Goal: Task Accomplishment & Management: Complete application form

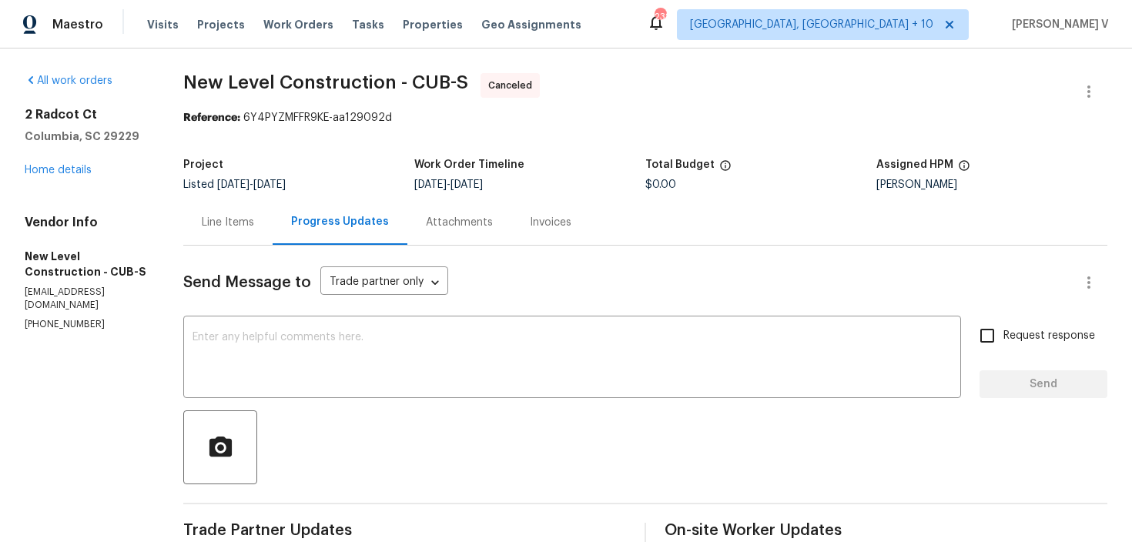
click at [68, 159] on div "2 Radcot Ct Columbia, SC 29229 Home details" at bounding box center [86, 142] width 122 height 71
click at [68, 170] on link "Home details" at bounding box center [58, 170] width 67 height 11
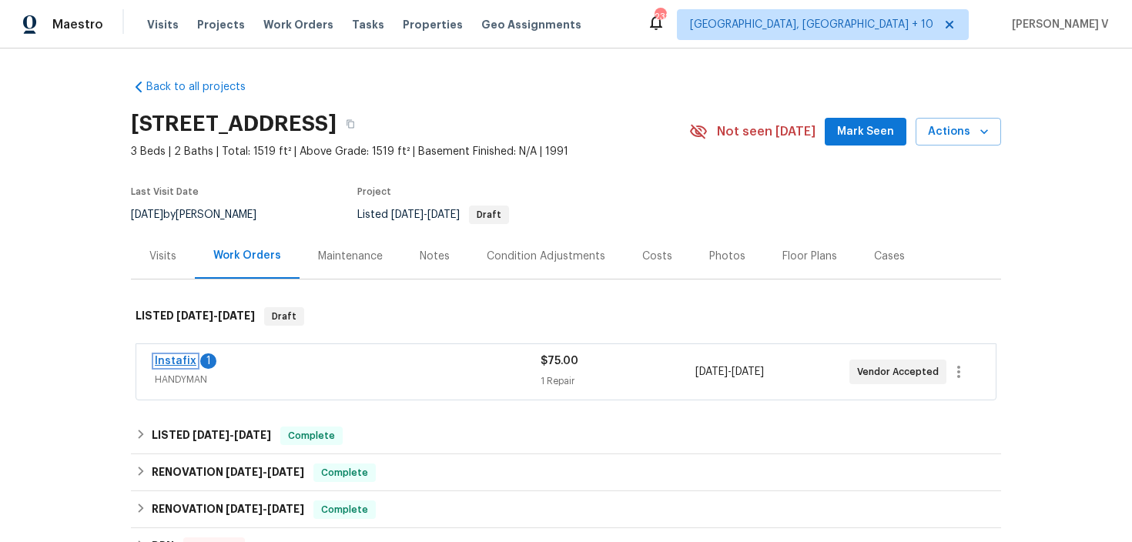
click at [176, 360] on link "Instafix" at bounding box center [176, 361] width 42 height 11
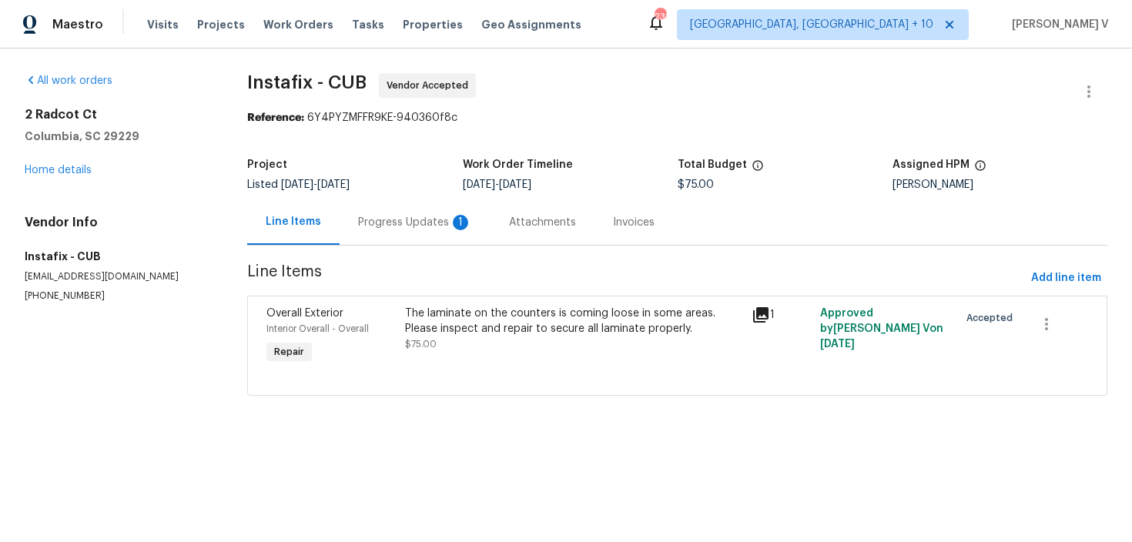
click at [426, 236] on div "Progress Updates 1" at bounding box center [415, 221] width 151 height 45
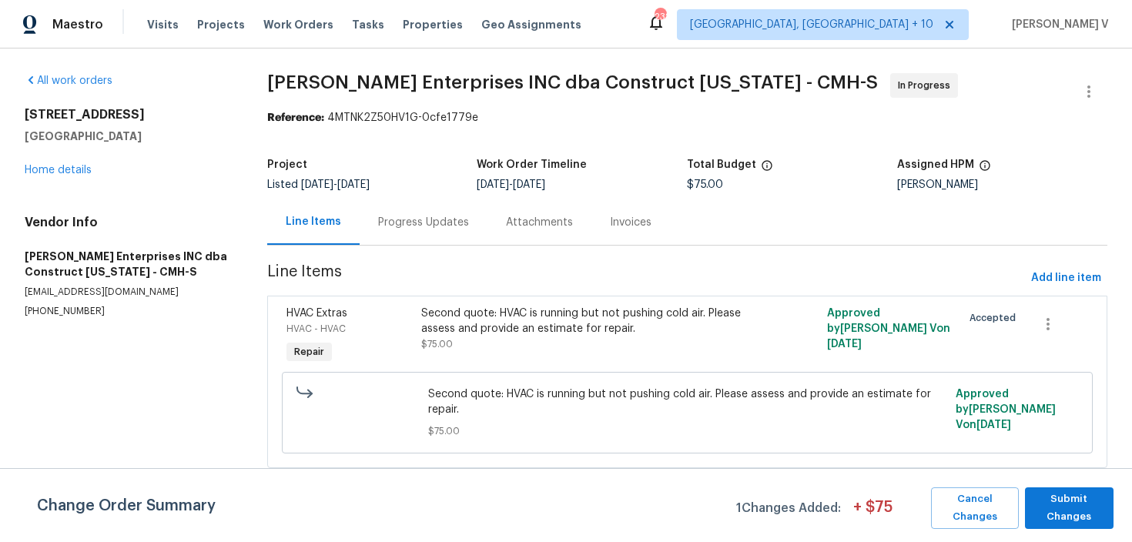
click at [426, 227] on div "Progress Updates" at bounding box center [423, 222] width 91 height 15
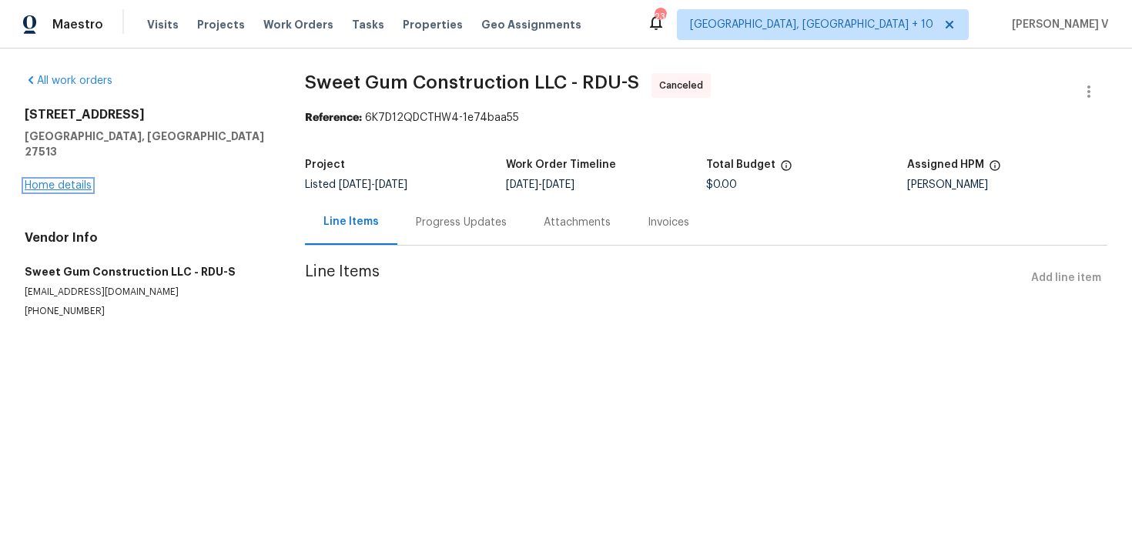
click at [83, 180] on link "Home details" at bounding box center [58, 185] width 67 height 11
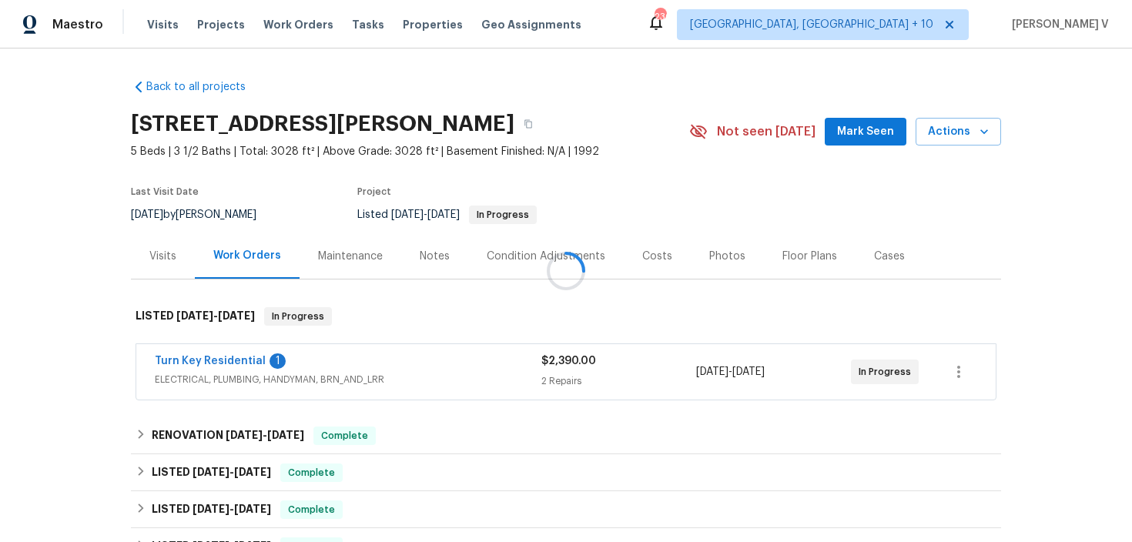
click at [209, 368] on div at bounding box center [566, 271] width 1132 height 542
click at [226, 363] on link "Turn Key Residential" at bounding box center [210, 361] width 111 height 11
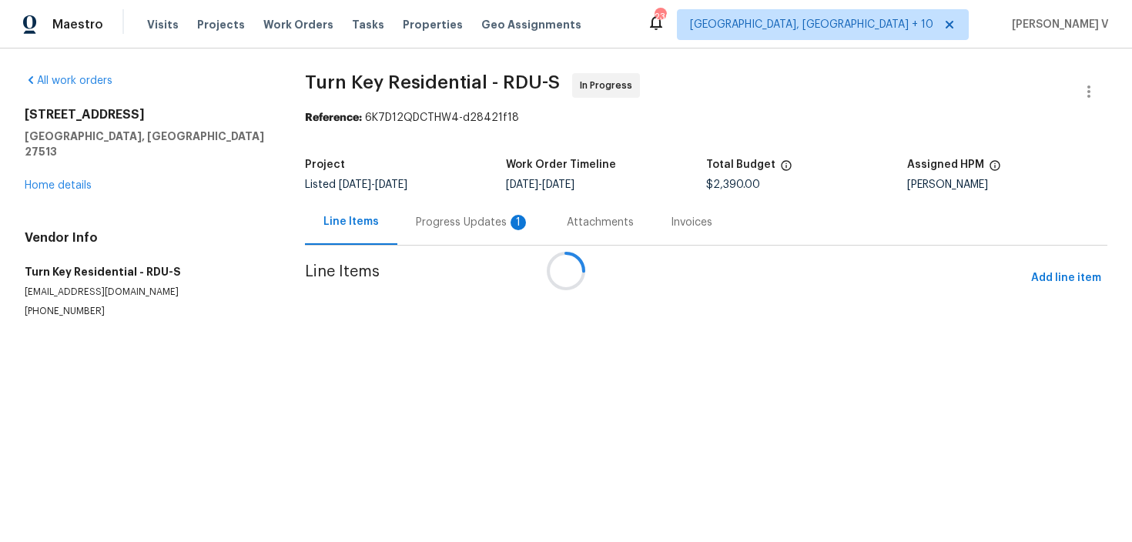
click at [380, 235] on div at bounding box center [566, 271] width 1132 height 542
click at [411, 236] on div at bounding box center [566, 271] width 1132 height 542
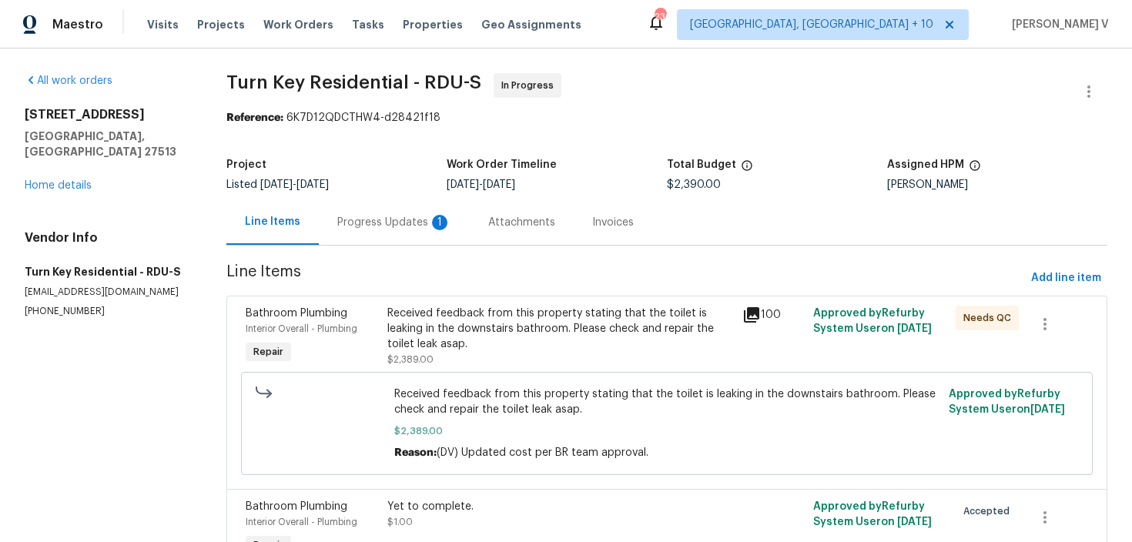
click at [411, 236] on div "Progress Updates 1" at bounding box center [394, 221] width 151 height 45
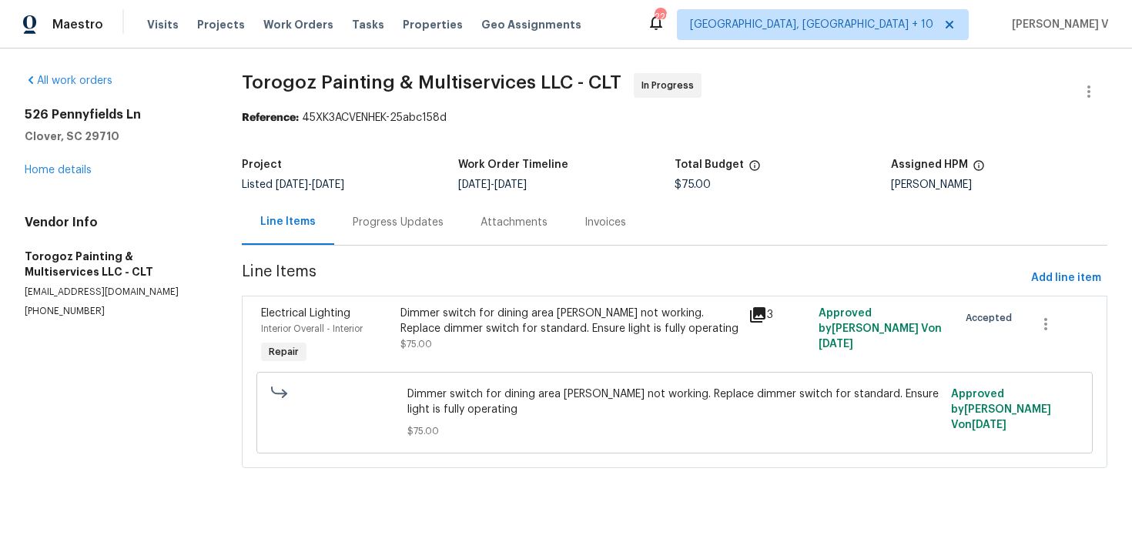
click at [421, 235] on div "Progress Updates" at bounding box center [398, 221] width 128 height 45
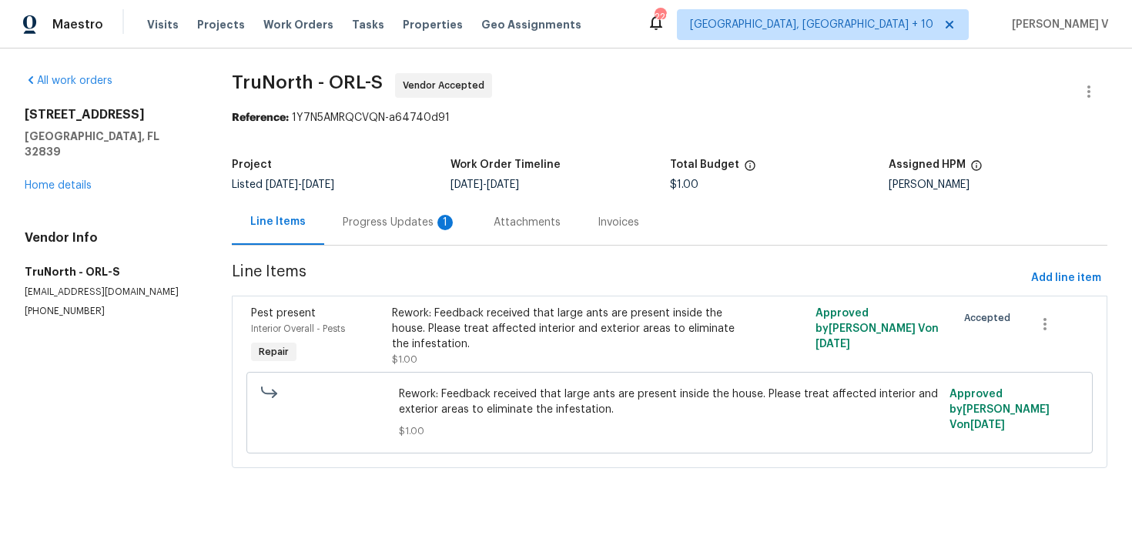
click at [384, 228] on div "Progress Updates 1" at bounding box center [400, 222] width 114 height 15
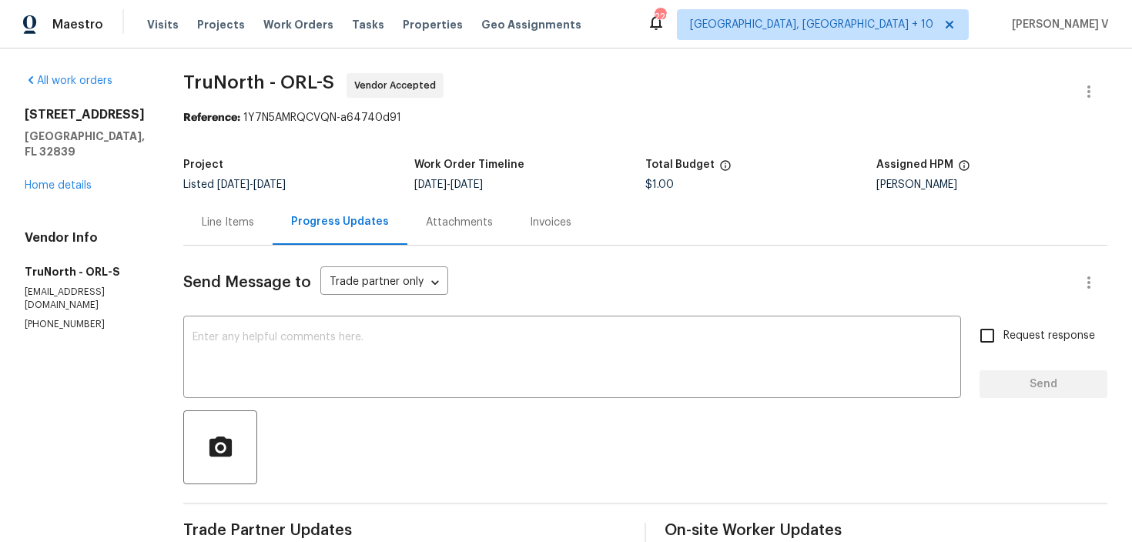
scroll to position [212, 0]
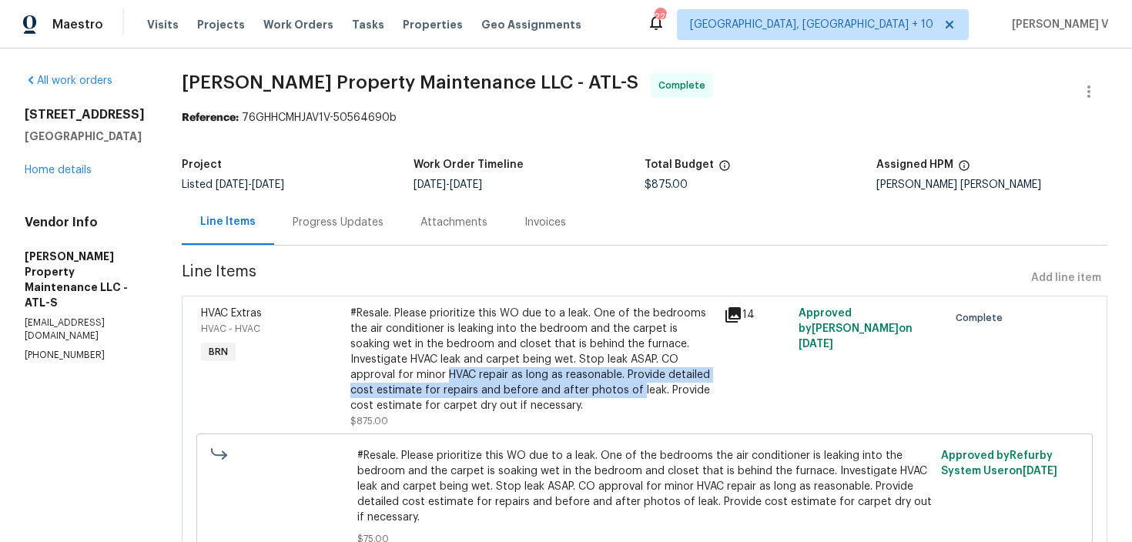
drag, startPoint x: 449, startPoint y: 370, endPoint x: 635, endPoint y: 386, distance: 187.1
click at [635, 386] on div "#Resale. Please prioritize this WO due to a leak. One of the bedrooms the air c…" at bounding box center [532, 360] width 364 height 108
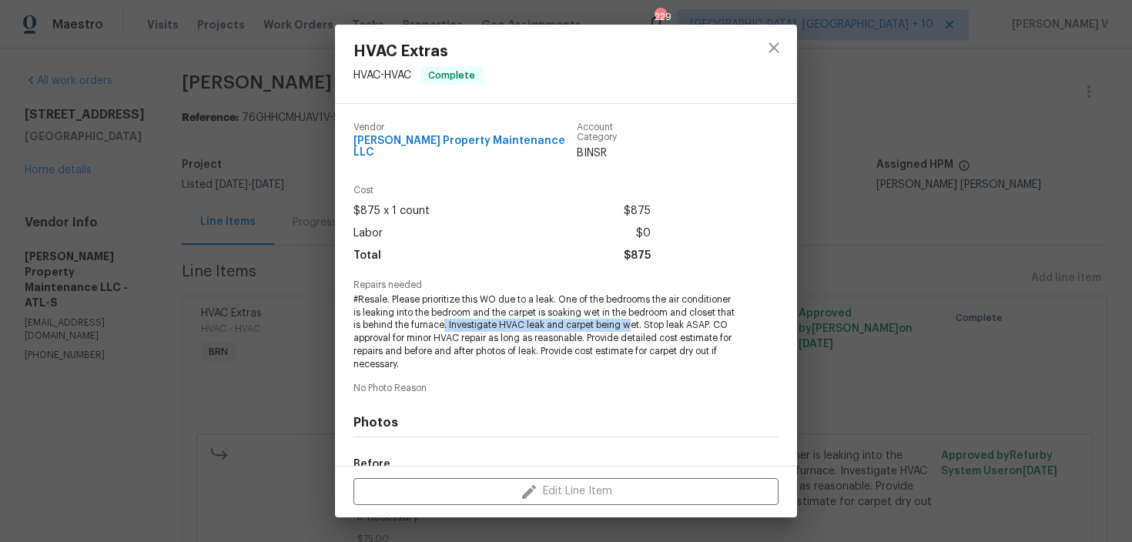
drag, startPoint x: 464, startPoint y: 315, endPoint x: 651, endPoint y: 313, distance: 187.1
click at [651, 313] on span "#Resale. Please prioritize this WO due to a leak. One of the bedrooms the air c…" at bounding box center [544, 332] width 383 height 78
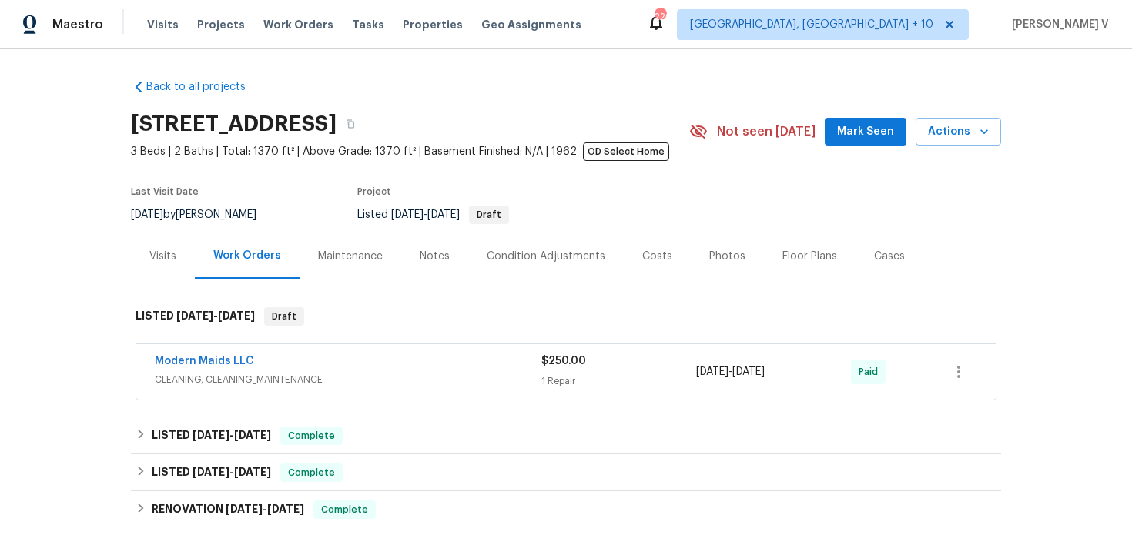
click at [459, 350] on div "Modern Maids LLC CLEANING, CLEANING_MAINTENANCE $250.00 1 Repair 4/17/2025 - 4/…" at bounding box center [565, 371] width 859 height 55
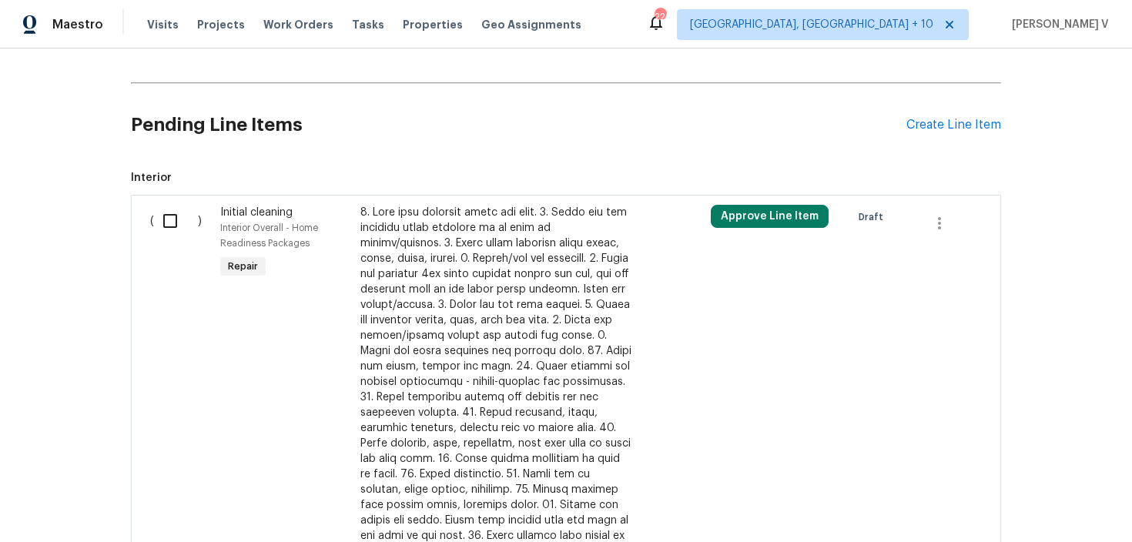
scroll to position [424, 0]
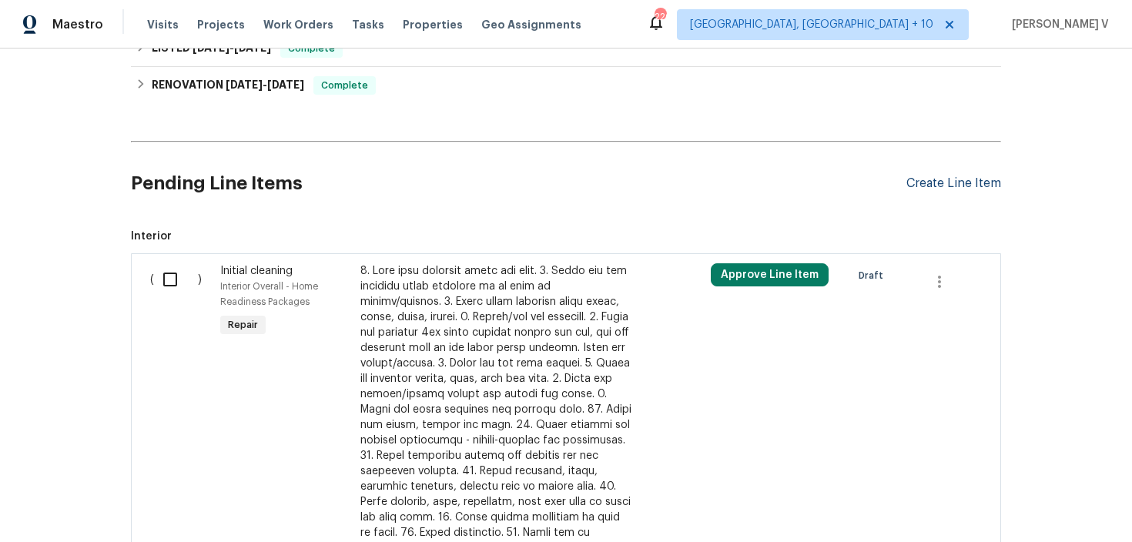
click at [958, 186] on div "Create Line Item" at bounding box center [953, 183] width 95 height 15
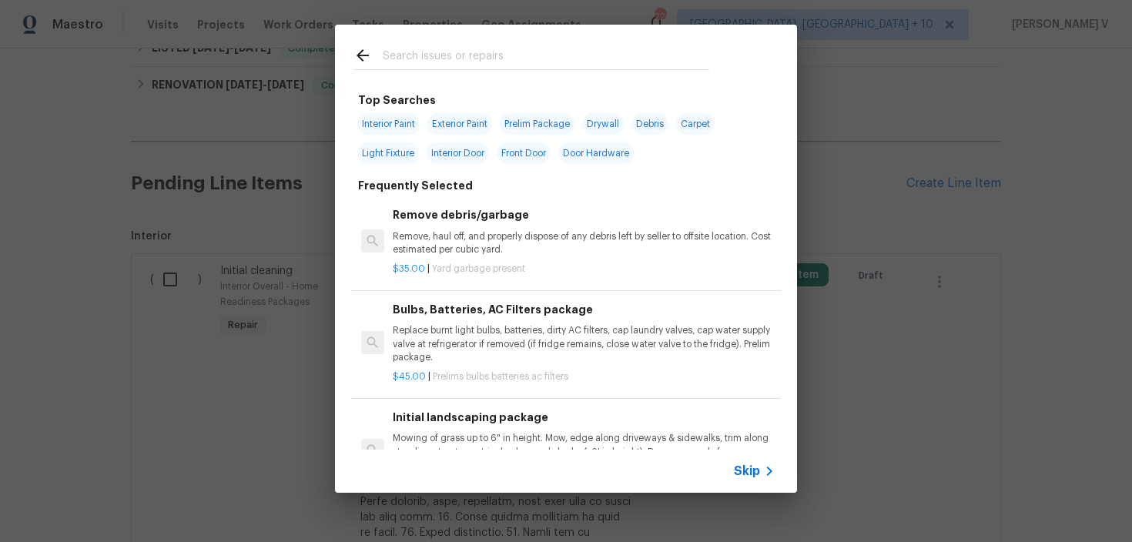
click at [756, 473] on span "Skip" at bounding box center [747, 470] width 26 height 15
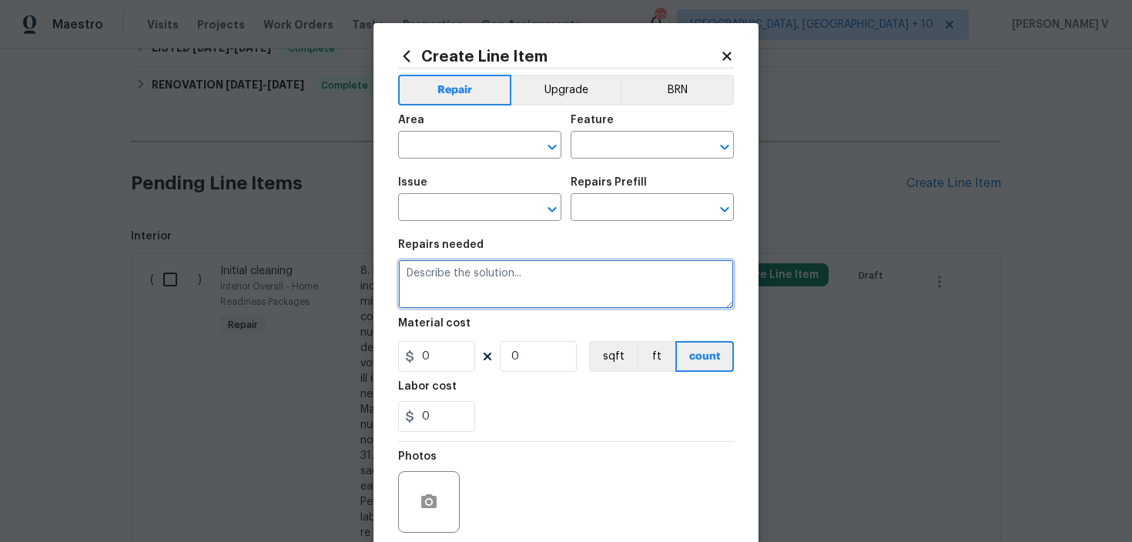
click at [524, 293] on textarea at bounding box center [566, 283] width 336 height 49
paste textarea "The stand-up shower door is broken. Please inspect and fix the door to ensure i…"
type textarea "The stand-up shower door is broken. Please inspect and fix the door to ensure i…"
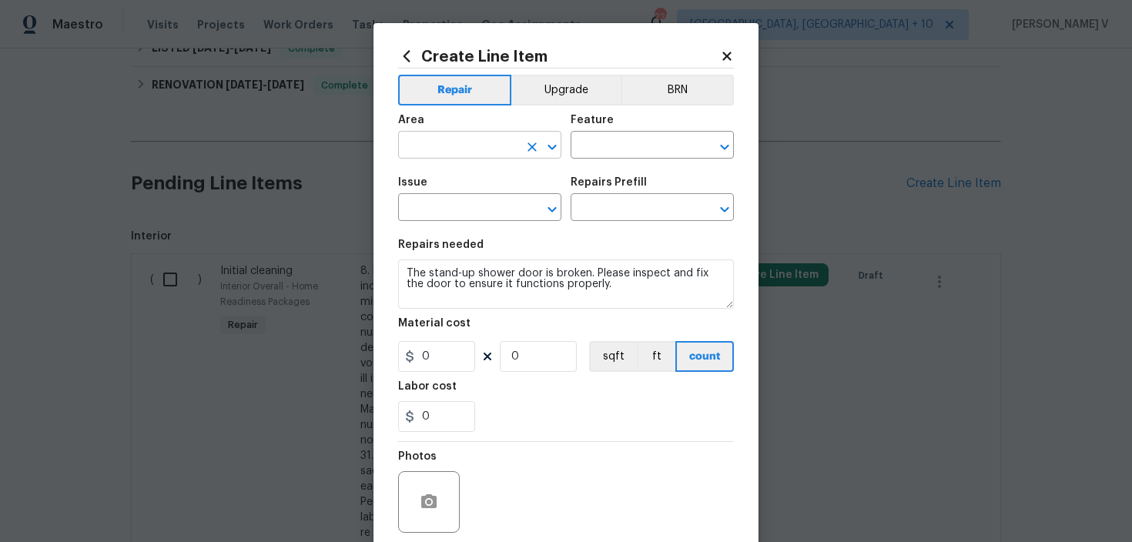
click at [462, 148] on input "text" at bounding box center [458, 147] width 120 height 24
type input "i"
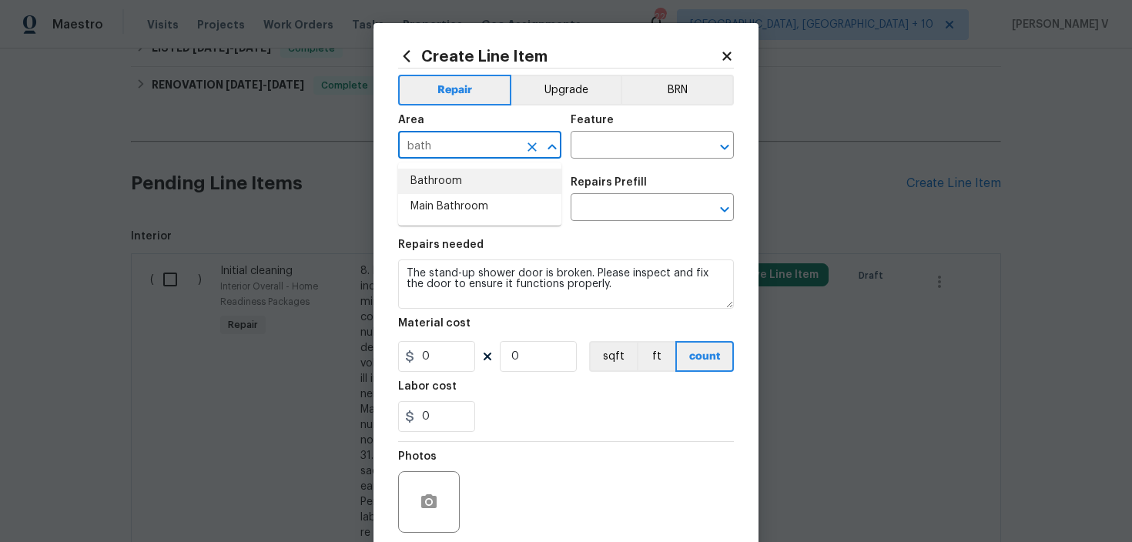
click at [483, 179] on li "Bathroom" at bounding box center [479, 181] width 163 height 25
type input "Bathroom"
click at [595, 146] on input "text" at bounding box center [630, 147] width 120 height 24
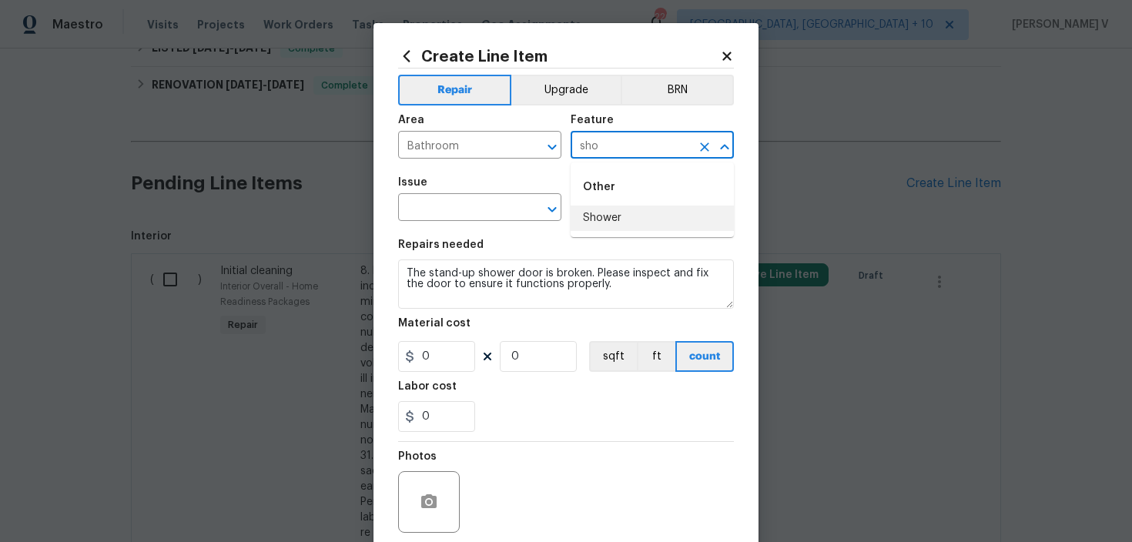
click at [617, 214] on li "Shower" at bounding box center [651, 218] width 163 height 25
type input "Shower"
click at [428, 204] on input "text" at bounding box center [458, 209] width 120 height 24
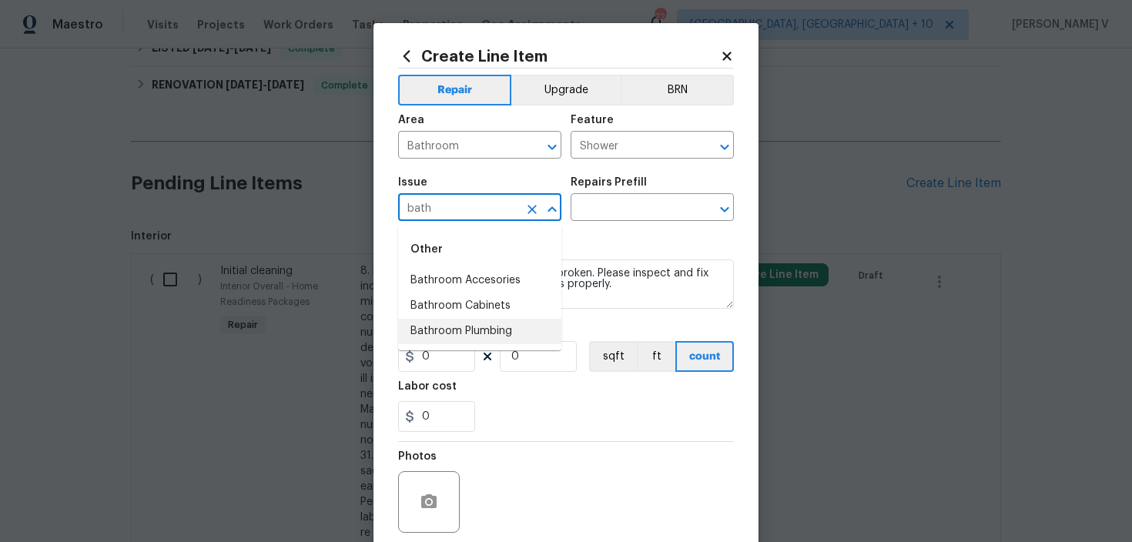
click at [476, 326] on li "Bathroom Plumbing" at bounding box center [479, 331] width 163 height 25
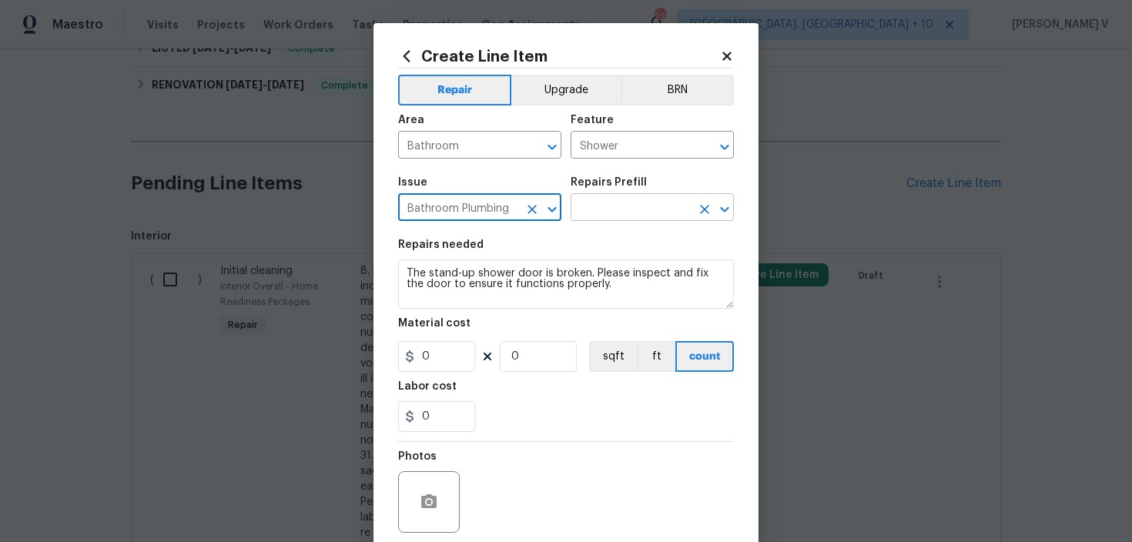
type input "Bathroom Plumbing"
click at [647, 219] on input "text" at bounding box center [630, 209] width 120 height 24
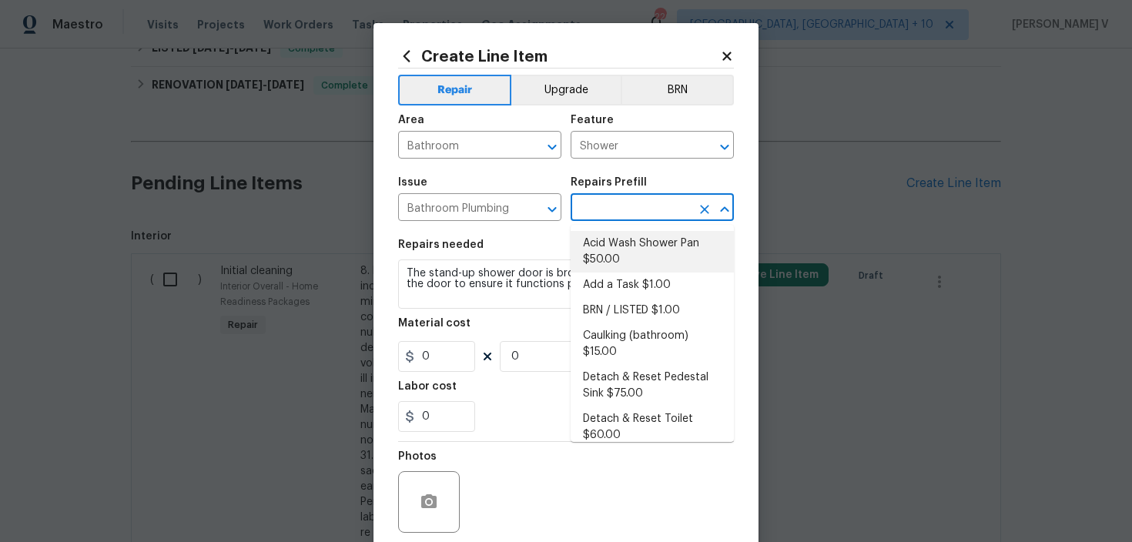
click at [623, 276] on li "Add a Task $1.00" at bounding box center [651, 285] width 163 height 25
type input "Plumbing"
type input "Add a Task $1.00"
type textarea "HPM to detail"
type input "1"
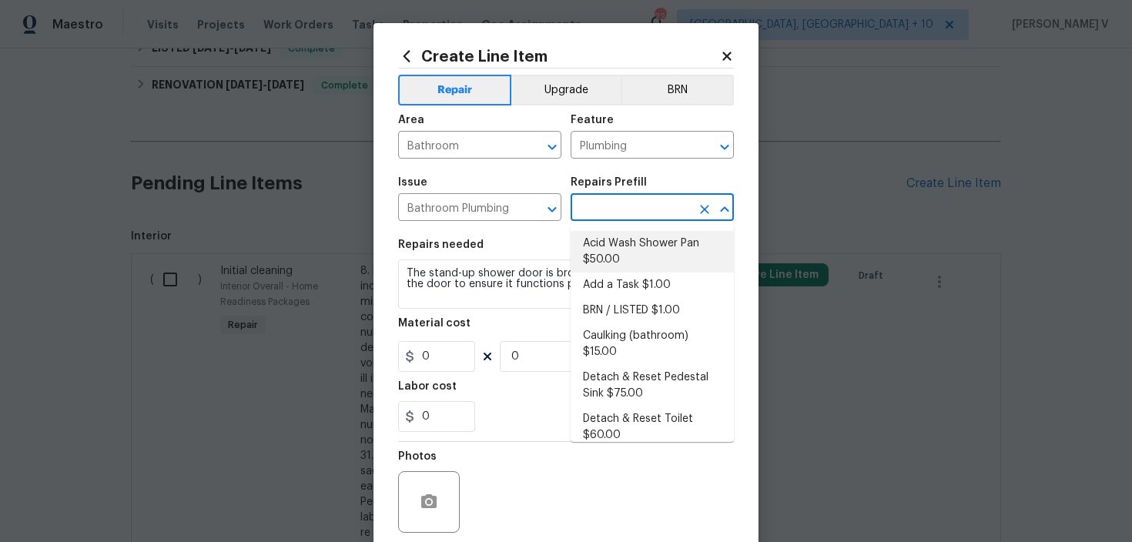
type input "1"
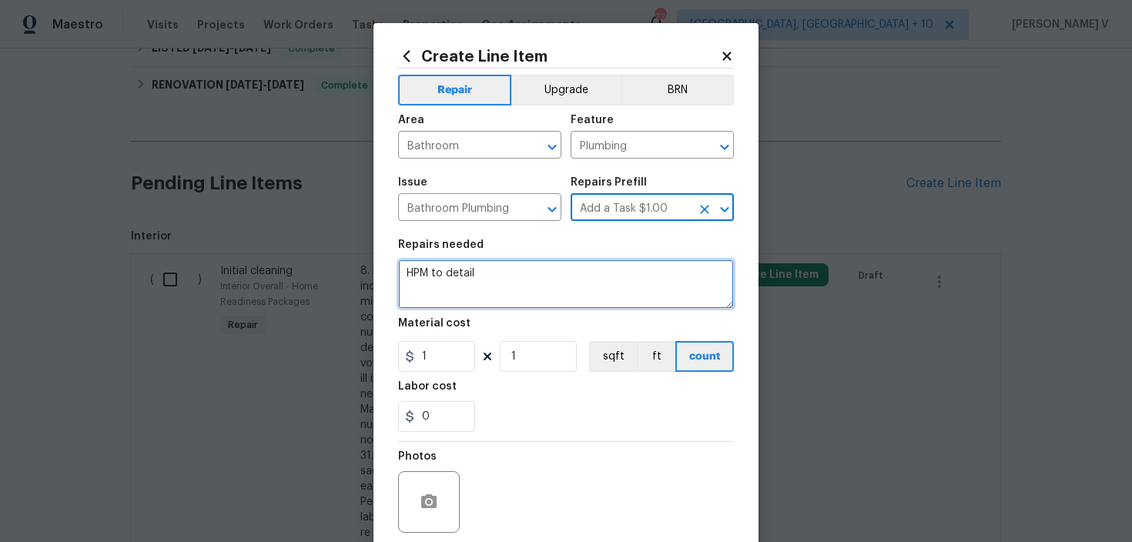
click at [623, 276] on textarea "HPM to detail" at bounding box center [566, 283] width 336 height 49
paste textarea "The stand-up shower door is broken. Please inspect and fix the door to ensure i…"
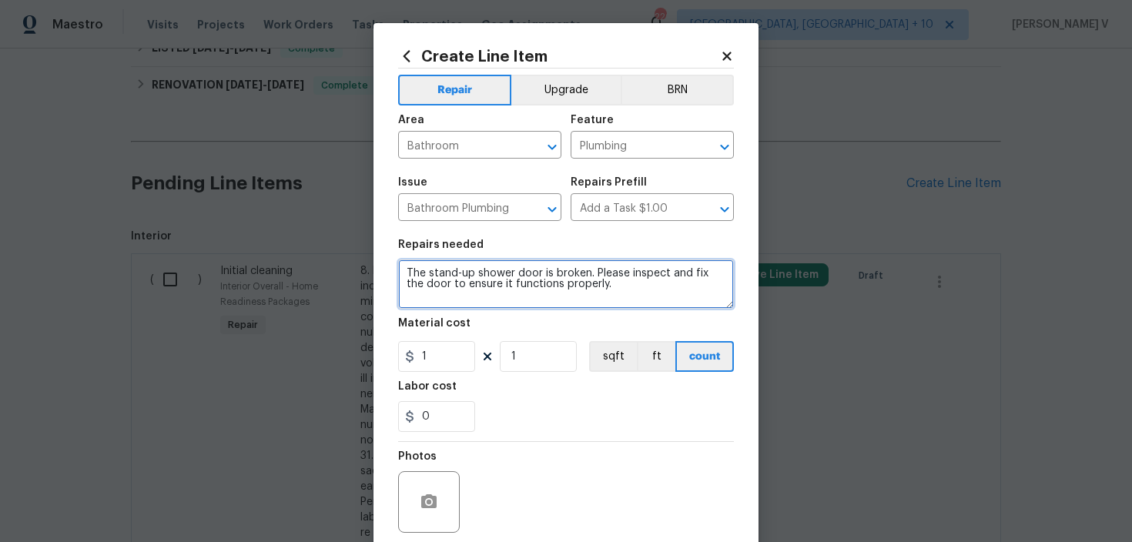
type textarea "The stand-up shower door is broken. Please inspect and fix the door to ensure i…"
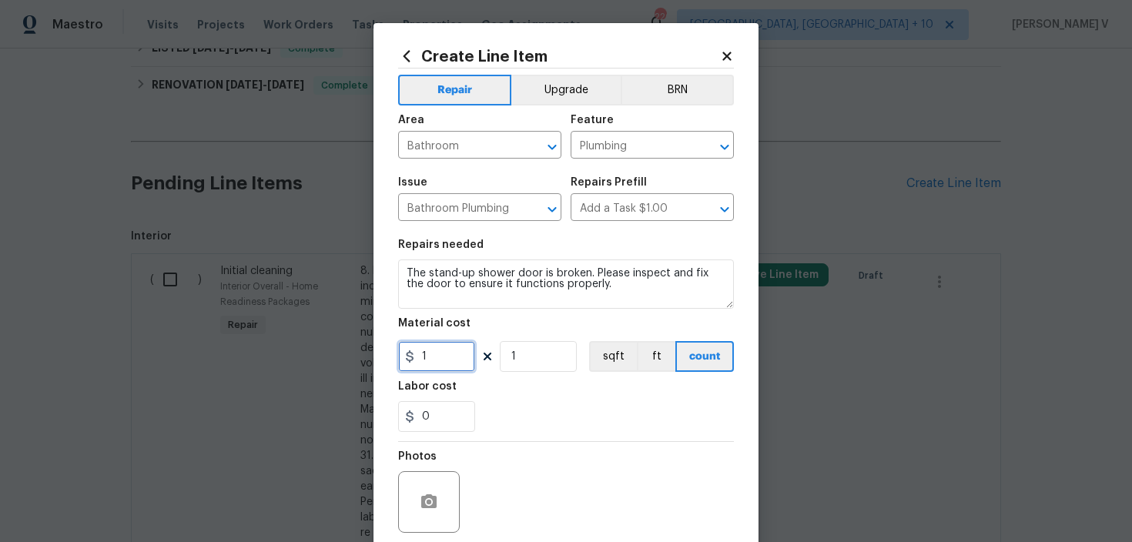
click at [457, 353] on input "1" at bounding box center [436, 356] width 77 height 31
type input "75"
click at [425, 477] on div at bounding box center [429, 502] width 62 height 62
click at [425, 499] on icon "button" at bounding box center [428, 501] width 15 height 14
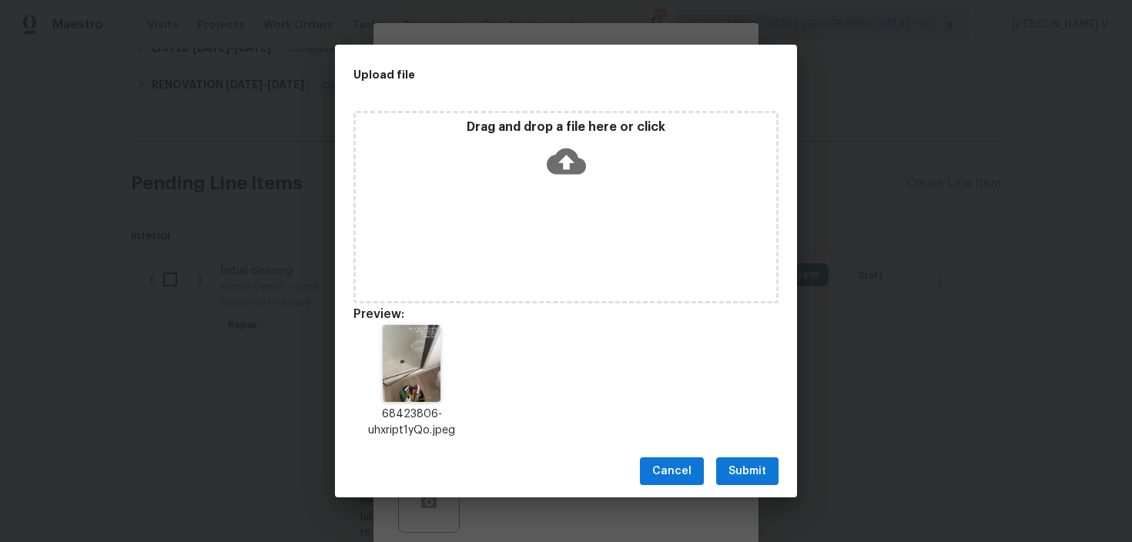
click at [733, 460] on button "Submit" at bounding box center [747, 471] width 62 height 28
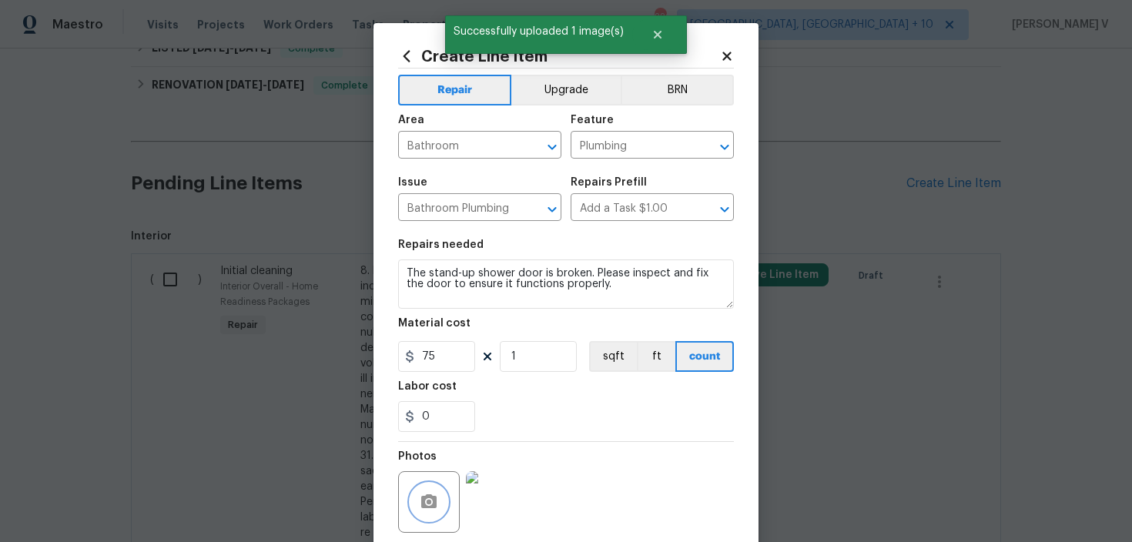
scroll to position [122, 0]
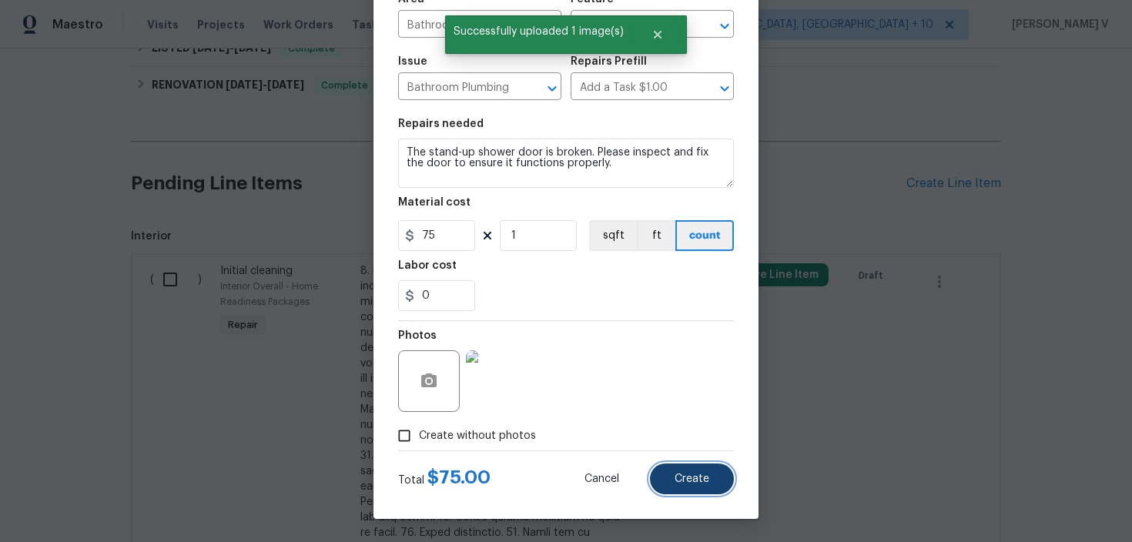
click at [694, 487] on button "Create" at bounding box center [692, 478] width 84 height 31
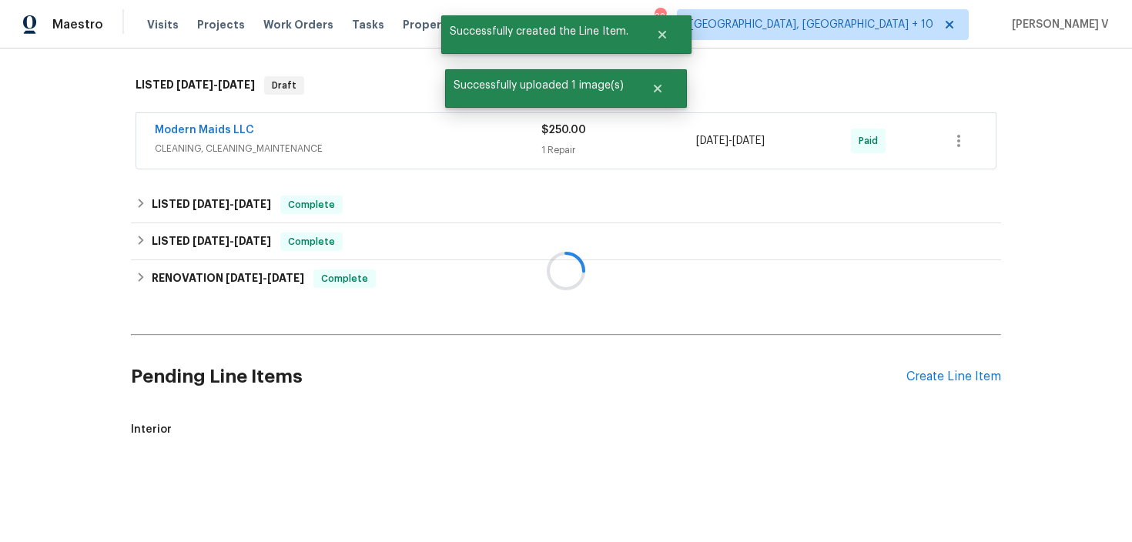
scroll to position [424, 0]
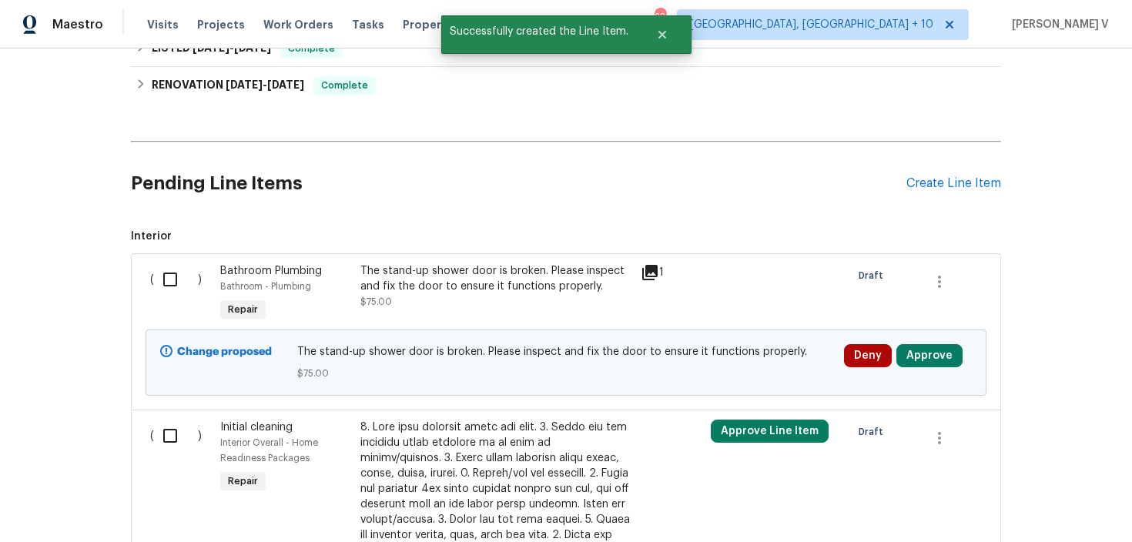
click at [164, 289] on input "checkbox" at bounding box center [176, 279] width 44 height 32
checkbox input "true"
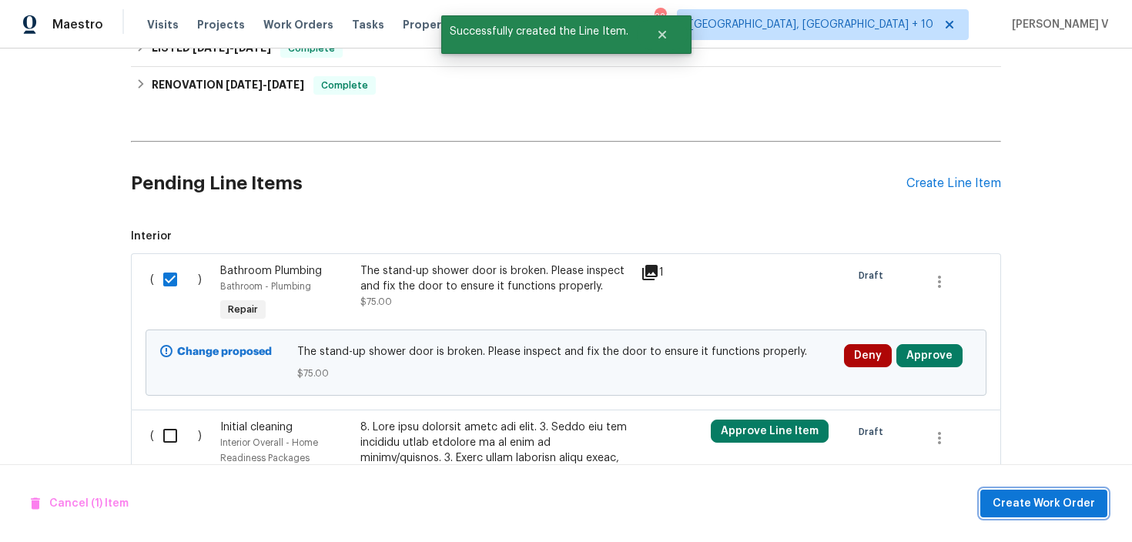
click at [1001, 496] on span "Create Work Order" at bounding box center [1043, 503] width 102 height 19
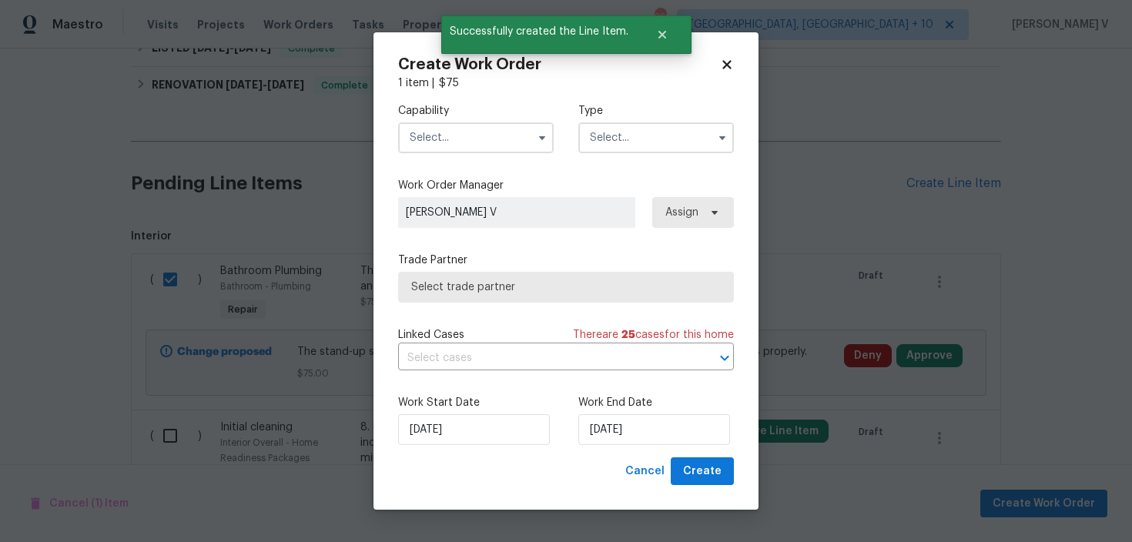
click at [427, 168] on div "Capability Type Work Order Manager Divya Dharshini V Assign Trade Partner Selec…" at bounding box center [566, 274] width 336 height 366
click at [477, 137] on input "text" at bounding box center [476, 137] width 156 height 31
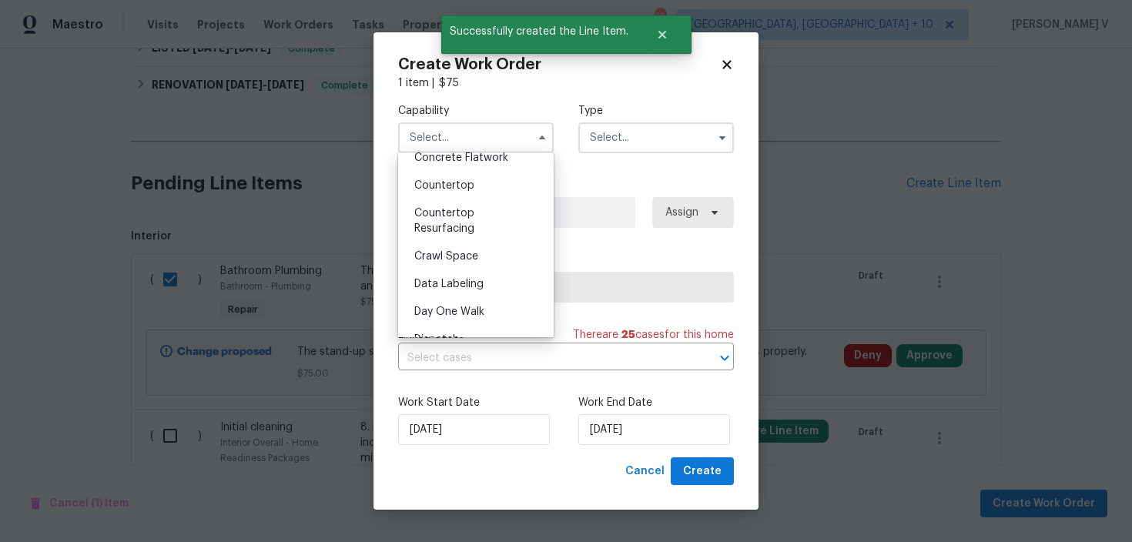
scroll to position [784, 0]
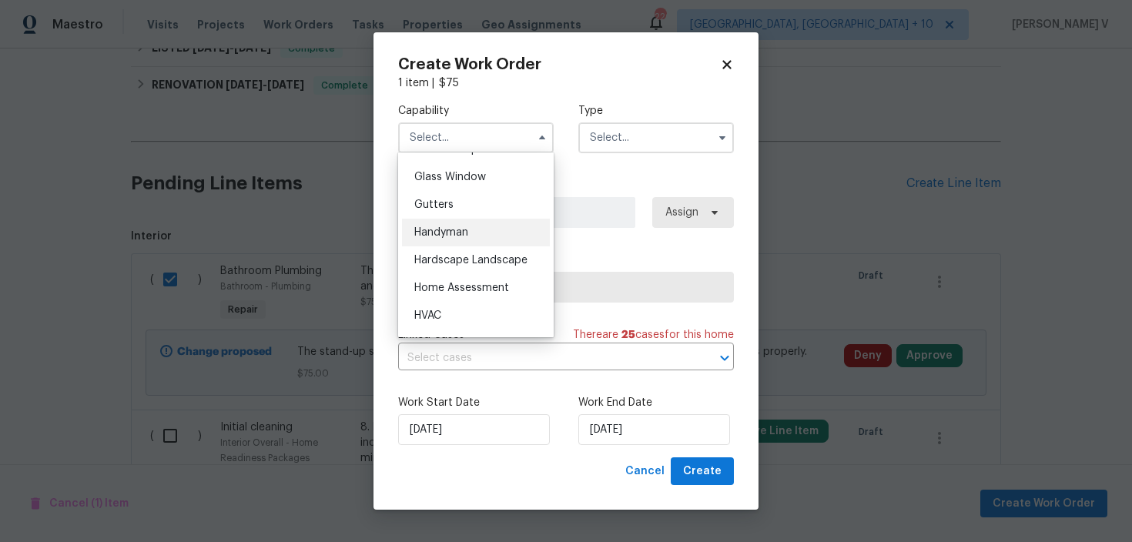
click at [447, 227] on span "Handyman" at bounding box center [441, 232] width 54 height 11
type input "Handyman"
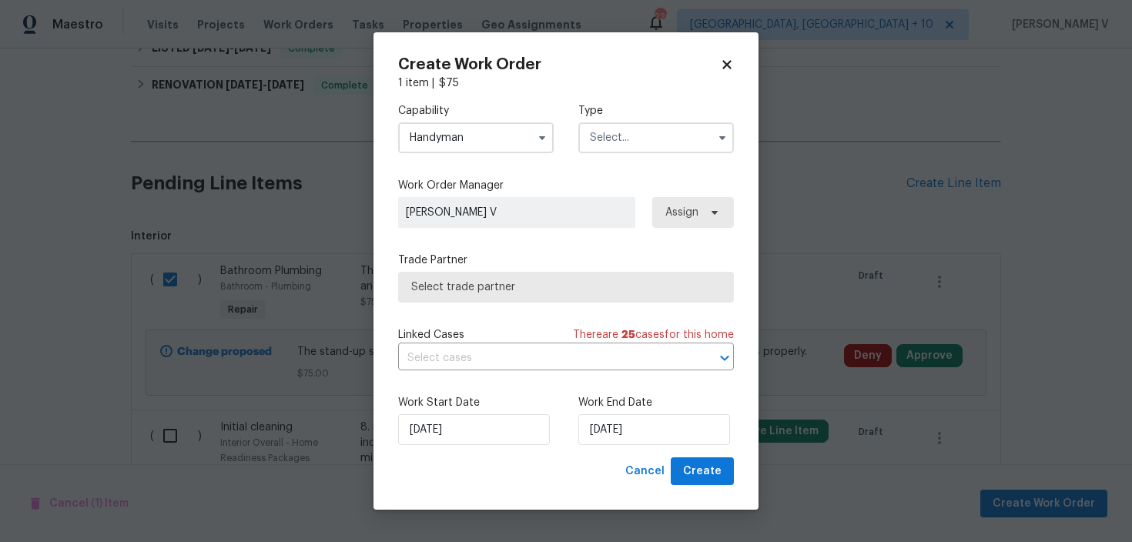
click at [672, 146] on input "text" at bounding box center [656, 137] width 156 height 31
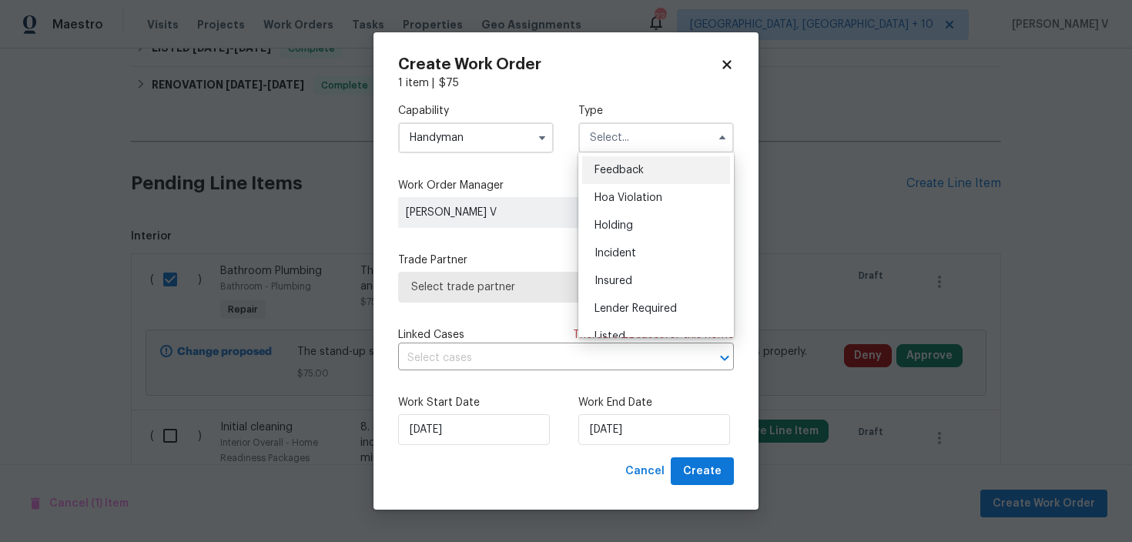
click at [628, 168] on span "Feedback" at bounding box center [618, 170] width 49 height 11
type input "Feedback"
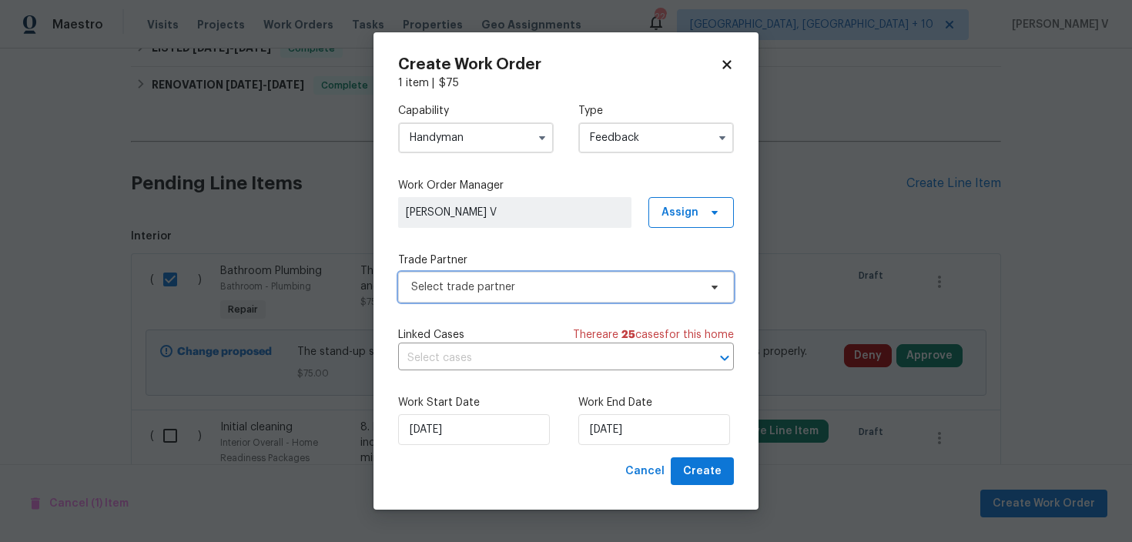
click at [511, 281] on span "Select trade partner" at bounding box center [554, 286] width 287 height 15
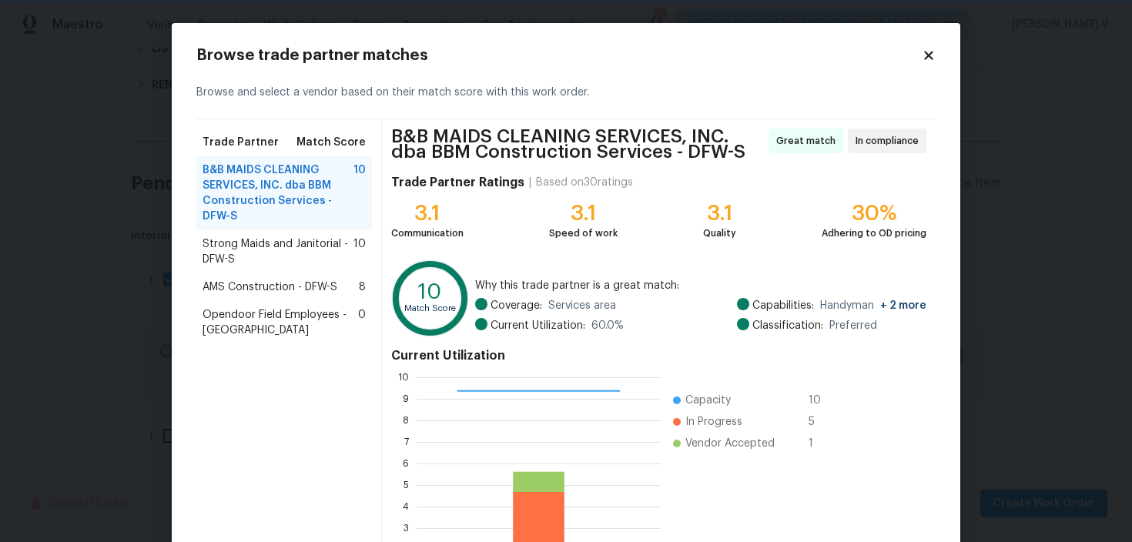
scroll to position [143, 0]
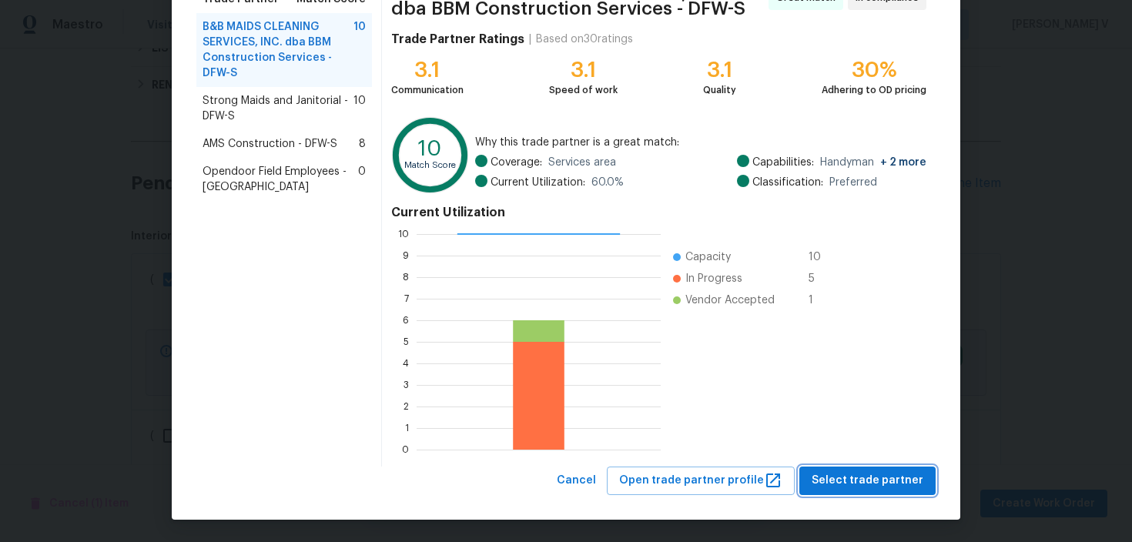
click at [856, 487] on span "Select trade partner" at bounding box center [867, 480] width 112 height 19
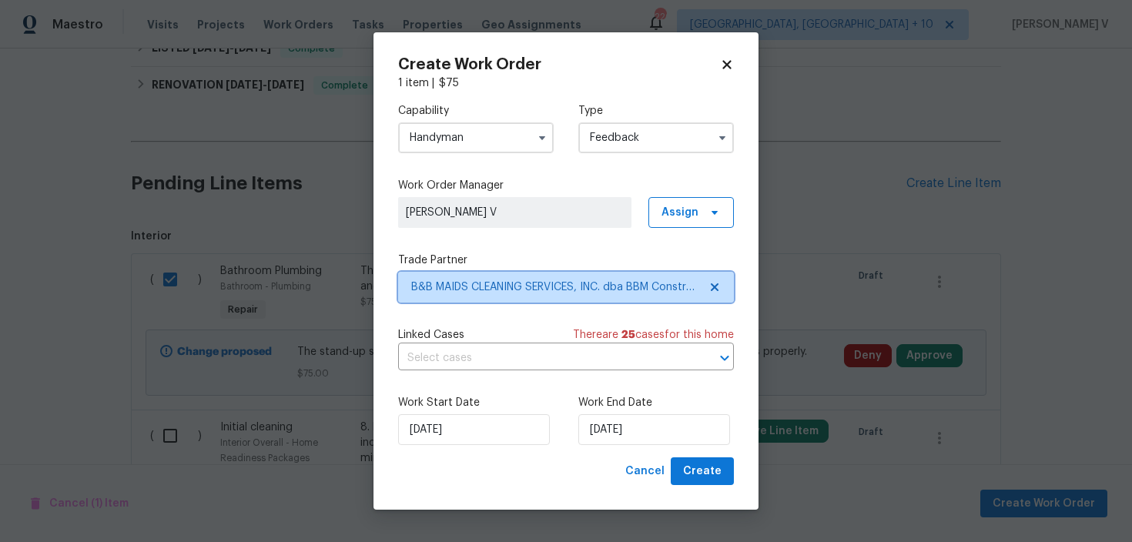
scroll to position [0, 0]
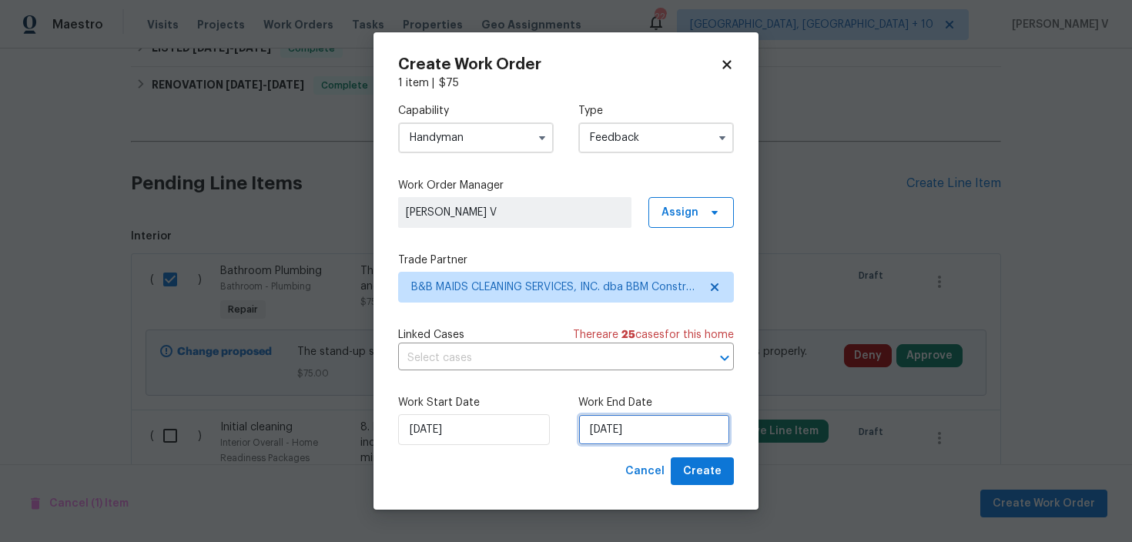
click at [638, 433] on input "13/08/2025" at bounding box center [654, 429] width 152 height 31
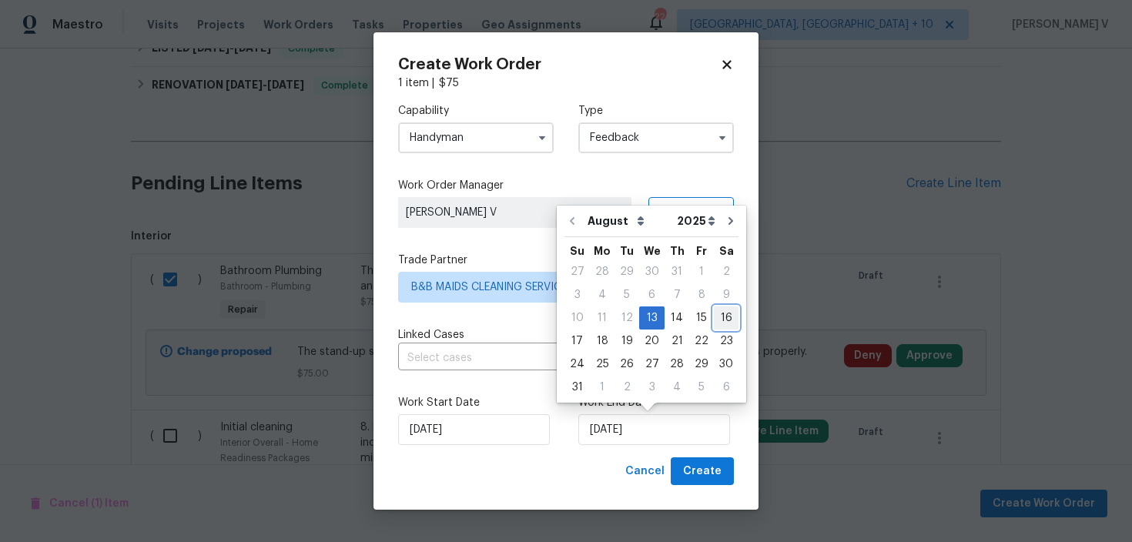
click at [714, 316] on div "16" at bounding box center [726, 318] width 25 height 22
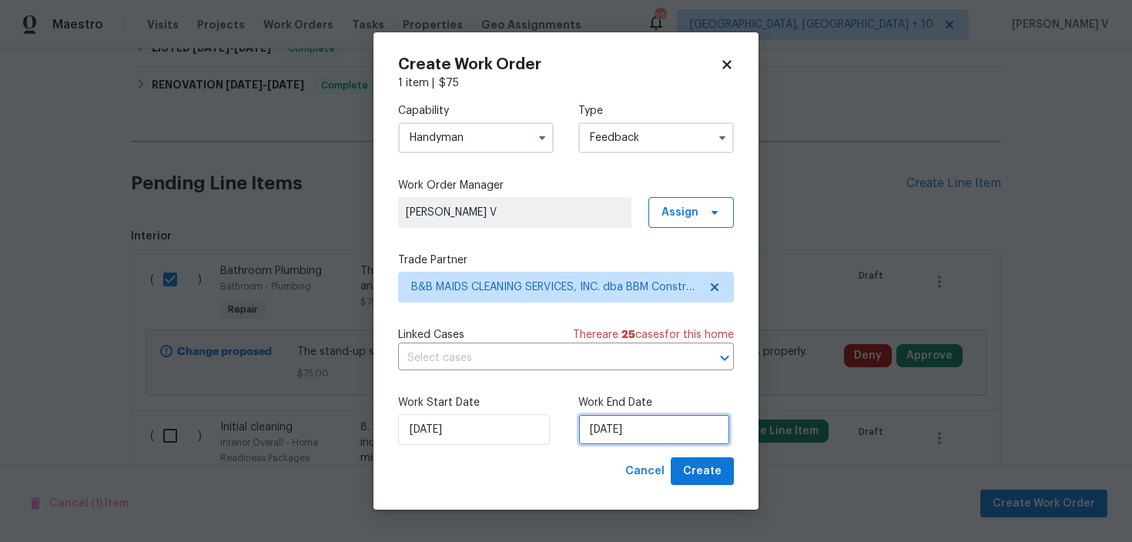
click at [653, 420] on input "16/08/2025" at bounding box center [654, 429] width 152 height 31
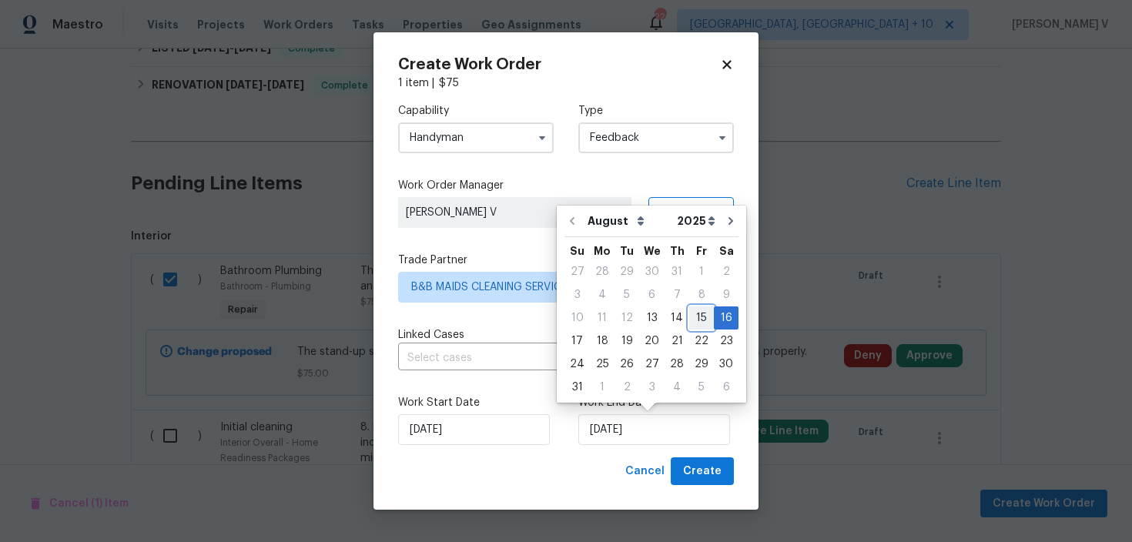
click at [697, 309] on div "15" at bounding box center [701, 318] width 25 height 22
type input "15/08/2025"
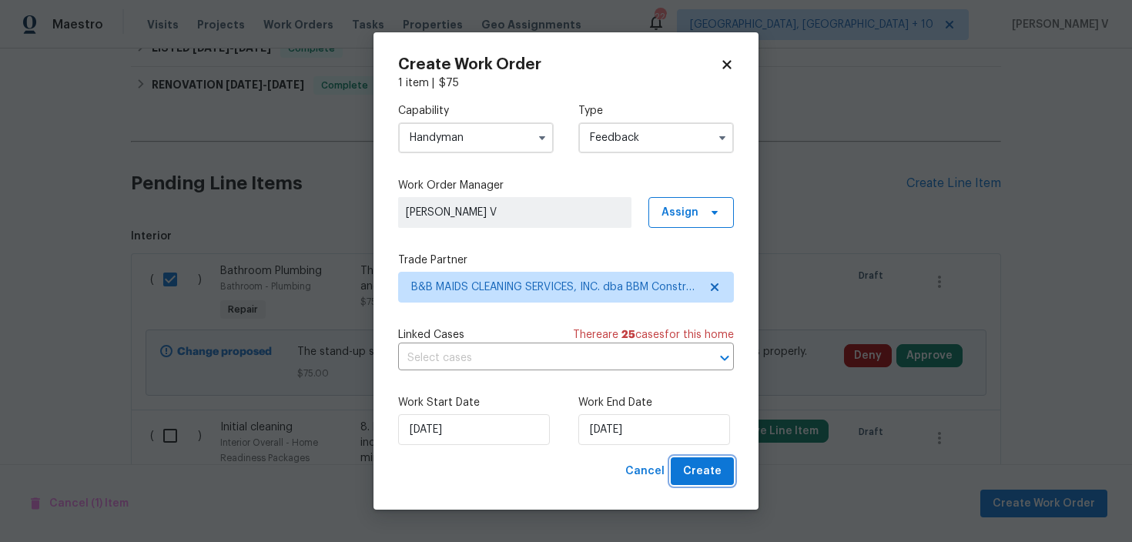
click at [699, 482] on button "Create" at bounding box center [702, 471] width 63 height 28
checkbox input "false"
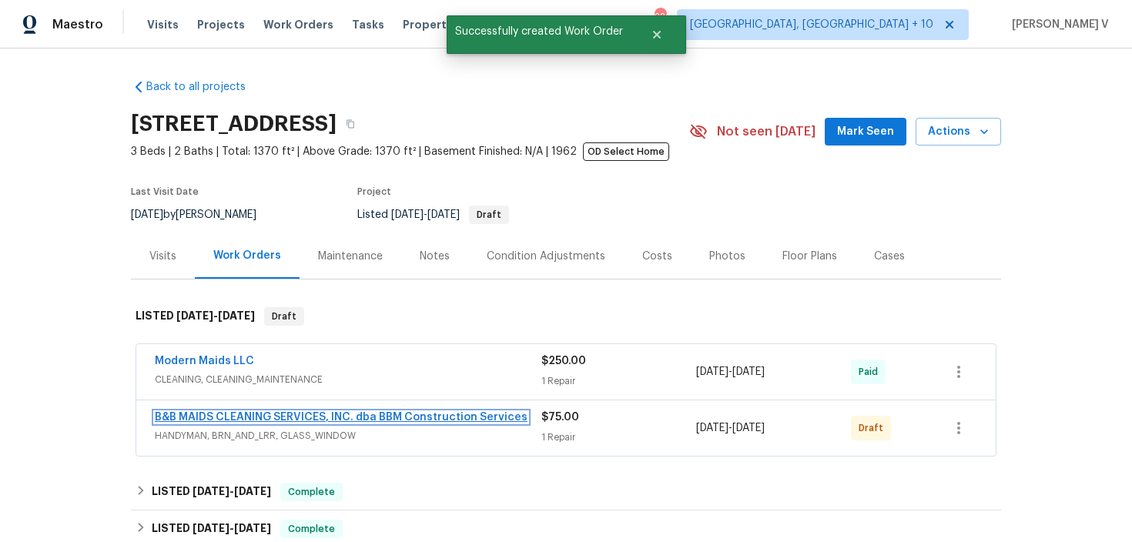
click at [231, 419] on link "B&B MAIDS CLEANING SERVICES, INC. dba BBM Construction Services" at bounding box center [341, 417] width 373 height 11
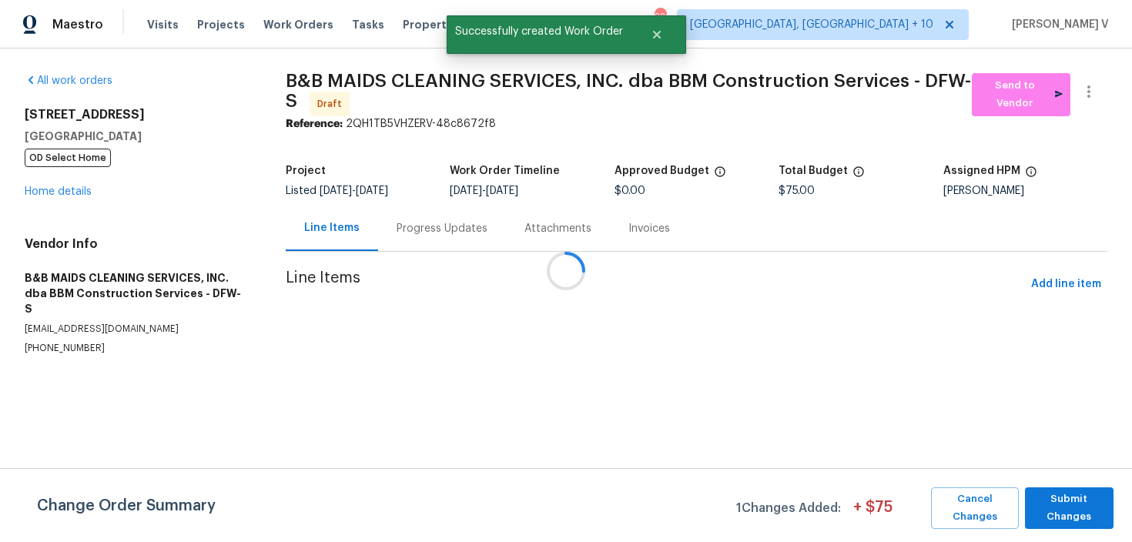
click at [411, 237] on div at bounding box center [566, 271] width 1132 height 542
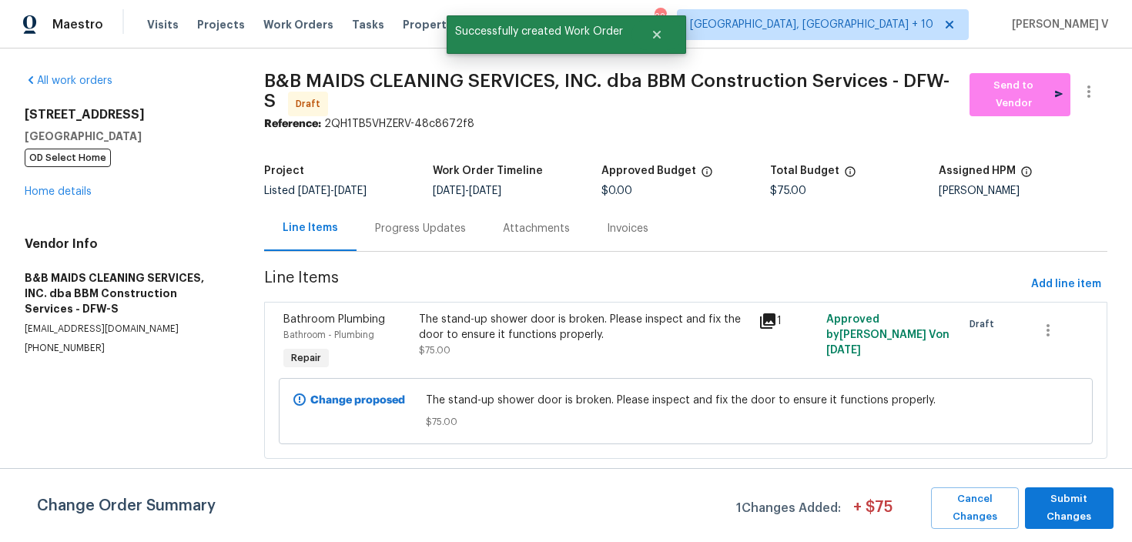
click at [429, 211] on div "Progress Updates" at bounding box center [420, 228] width 128 height 45
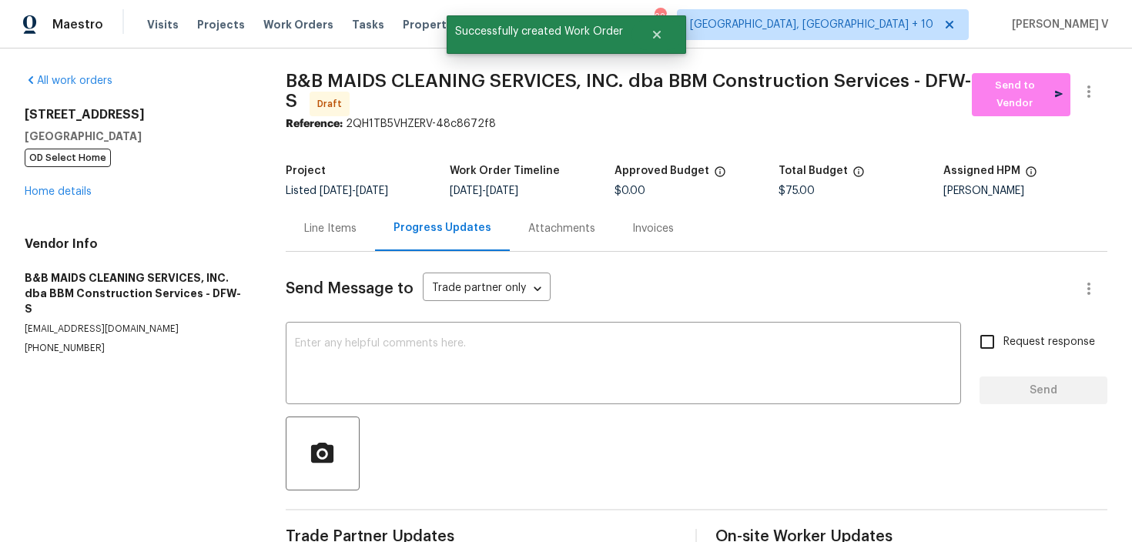
click at [423, 310] on div "Send Message to Trade partner only Trade partner only ​ x ​ Request response Se…" at bounding box center [696, 404] width 821 height 305
click at [400, 348] on textarea at bounding box center [623, 365] width 657 height 54
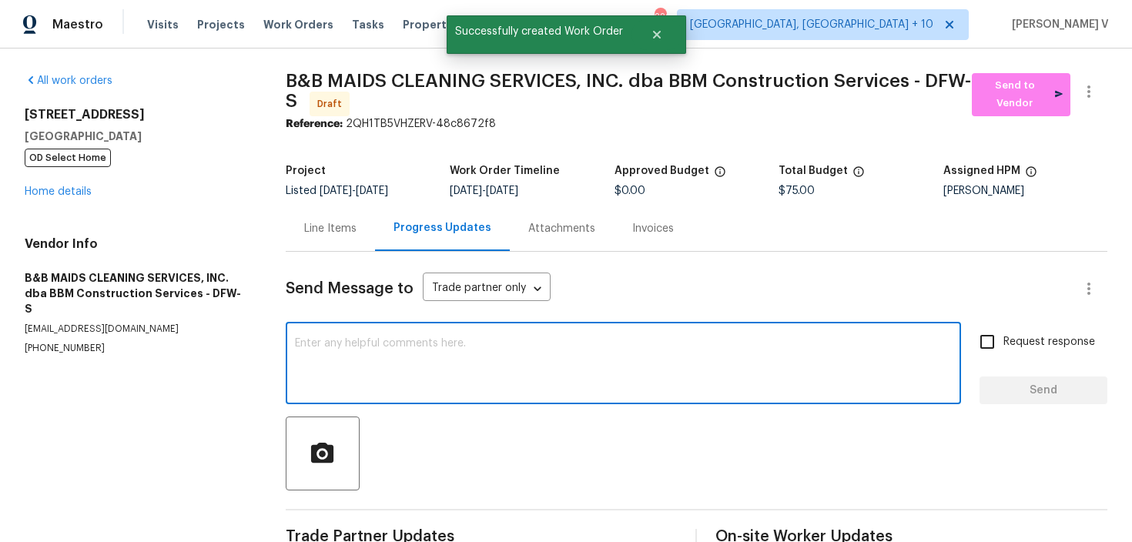
paste textarea "Hi, this is Divya with Opendoor. I’m confirming you received the WO for the pro…"
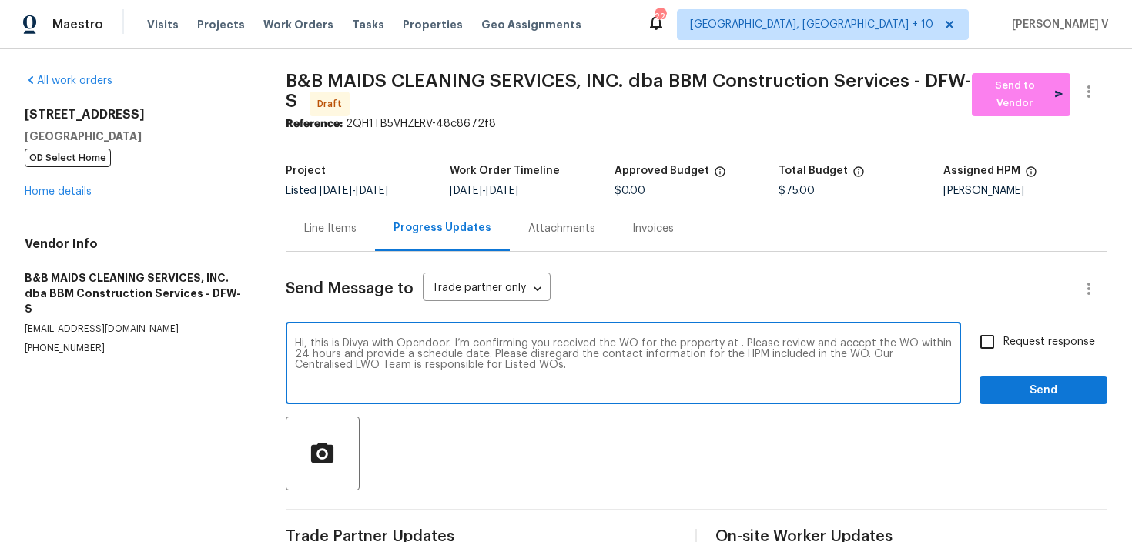
click at [736, 341] on textarea "Hi, this is Divya with Opendoor. I’m confirming you received the WO for the pro…" at bounding box center [623, 365] width 657 height 54
paste textarea "8512 Charing Cross Ln, Dallas, TX 75238"
type textarea "Hi, this is Divya with Opendoor. I’m confirming you received the WO for the pro…"
click at [1029, 372] on div "Request response Send" at bounding box center [1043, 365] width 128 height 79
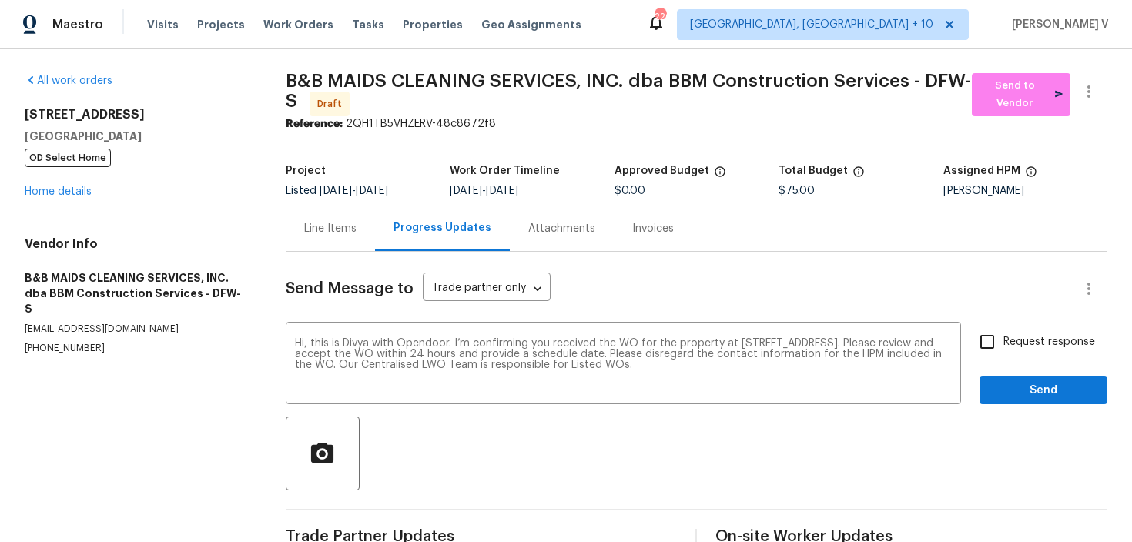
click at [1012, 350] on label "Request response" at bounding box center [1033, 342] width 124 height 32
click at [1003, 350] on input "Request response" at bounding box center [987, 342] width 32 height 32
checkbox input "true"
click at [1045, 400] on button "Send" at bounding box center [1043, 390] width 128 height 28
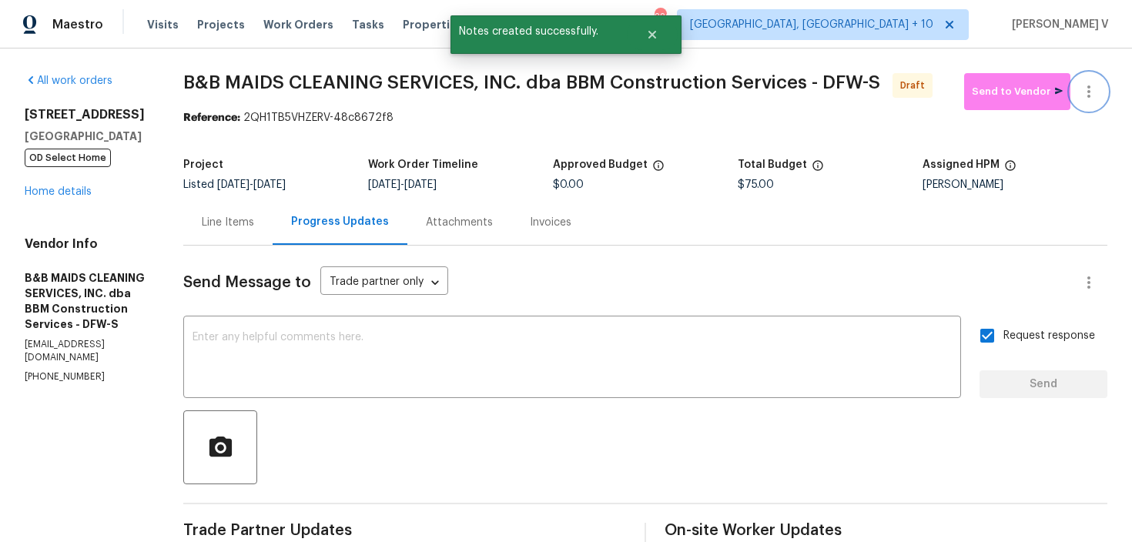
click at [1086, 99] on icon "button" at bounding box center [1088, 91] width 18 height 18
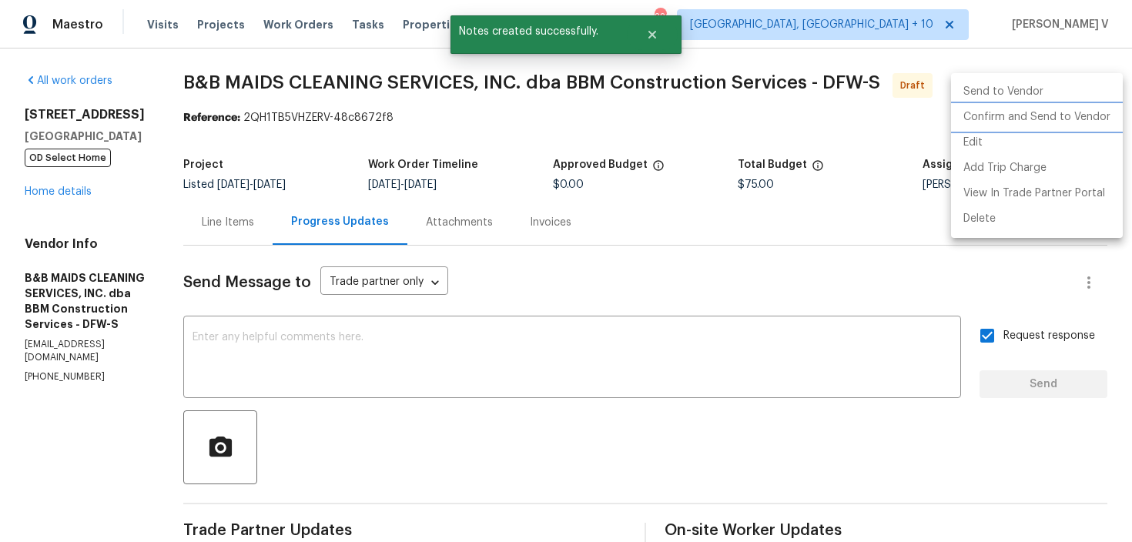
click at [1005, 125] on li "Confirm and Send to Vendor" at bounding box center [1037, 117] width 172 height 25
click at [304, 164] on div at bounding box center [566, 271] width 1132 height 542
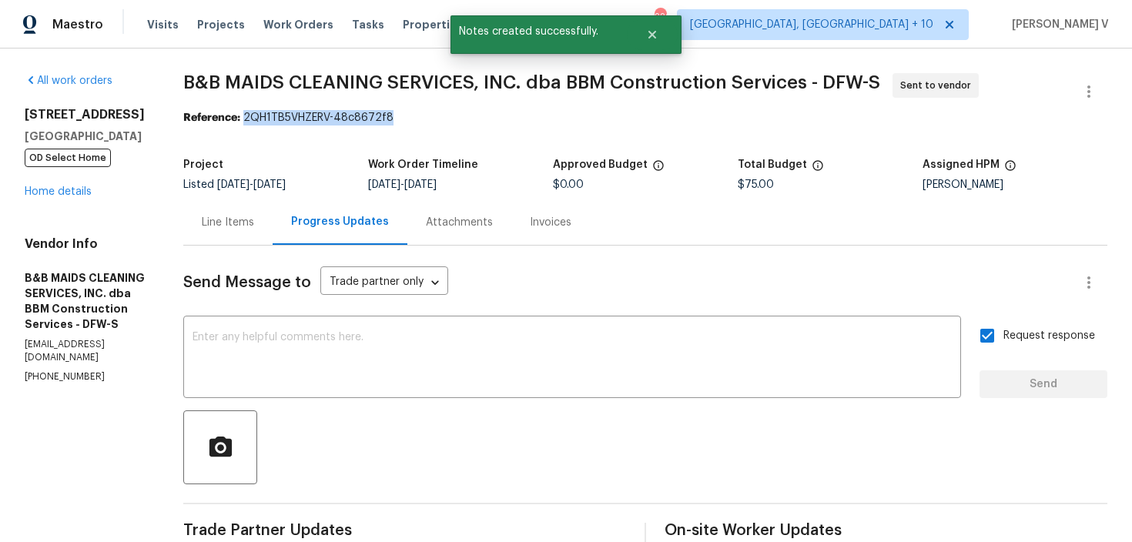
drag, startPoint x: 296, startPoint y: 119, endPoint x: 506, endPoint y: 118, distance: 210.2
click at [506, 119] on div "Reference: 2QH1TB5VHZERV-48c8672f8" at bounding box center [645, 117] width 924 height 15
copy div "2QH1TB5VHZERV-48c8672f8"
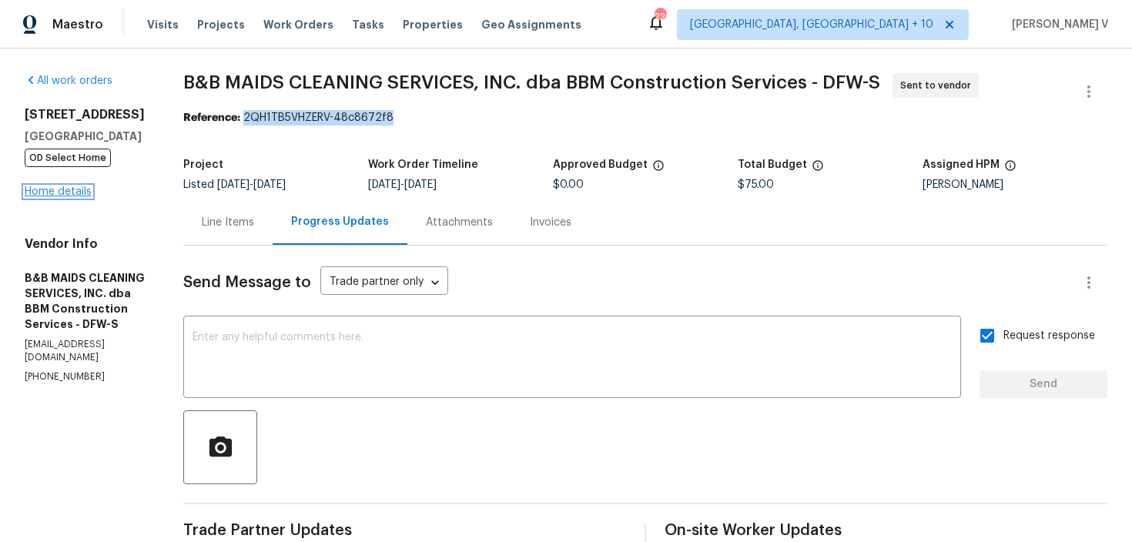
click at [60, 190] on link "Home details" at bounding box center [58, 191] width 67 height 11
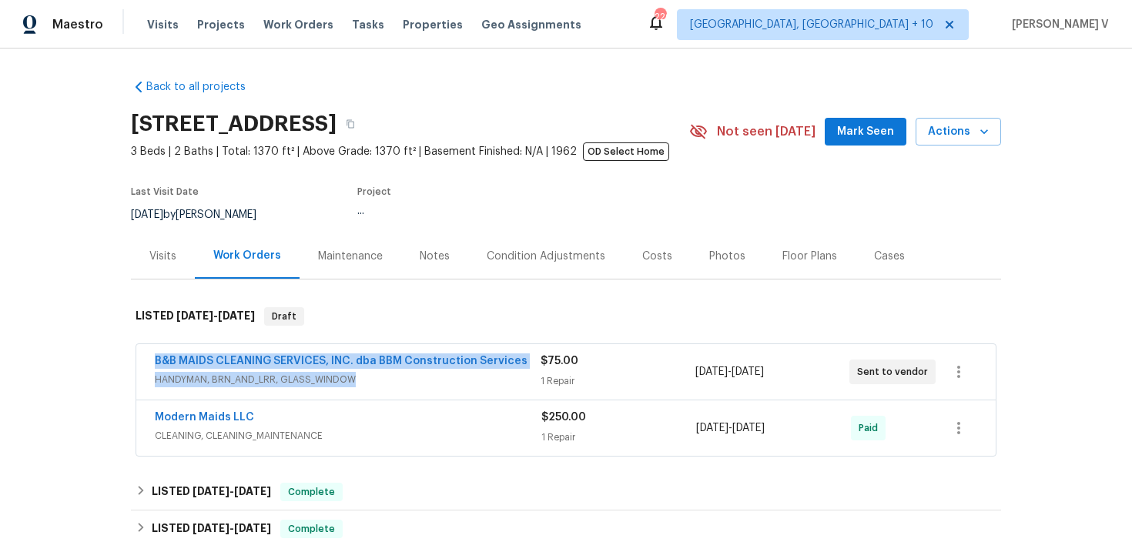
drag, startPoint x: 140, startPoint y: 353, endPoint x: 617, endPoint y: 345, distance: 476.6
click at [617, 345] on div "B&B MAIDS CLEANING SERVICES, INC. dba BBM Construction Services HANDYMAN, BRN_A…" at bounding box center [565, 371] width 859 height 55
copy div "B&B MAIDS CLEANING SERVICES, INC. dba BBM Construction Services HANDYMAN, BRN_A…"
click at [540, 370] on div "B&B MAIDS CLEANING SERVICES, INC. dba BBM Construction Services" at bounding box center [348, 362] width 386 height 18
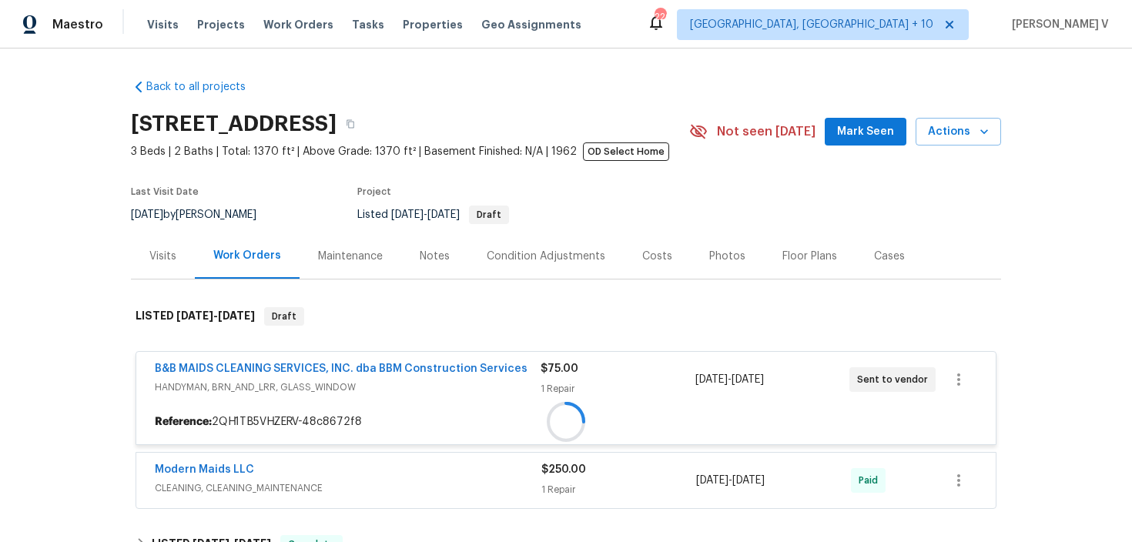
click at [540, 370] on div "B&B MAIDS CLEANING SERVICES, INC. dba BBM Construction Services" at bounding box center [348, 370] width 386 height 18
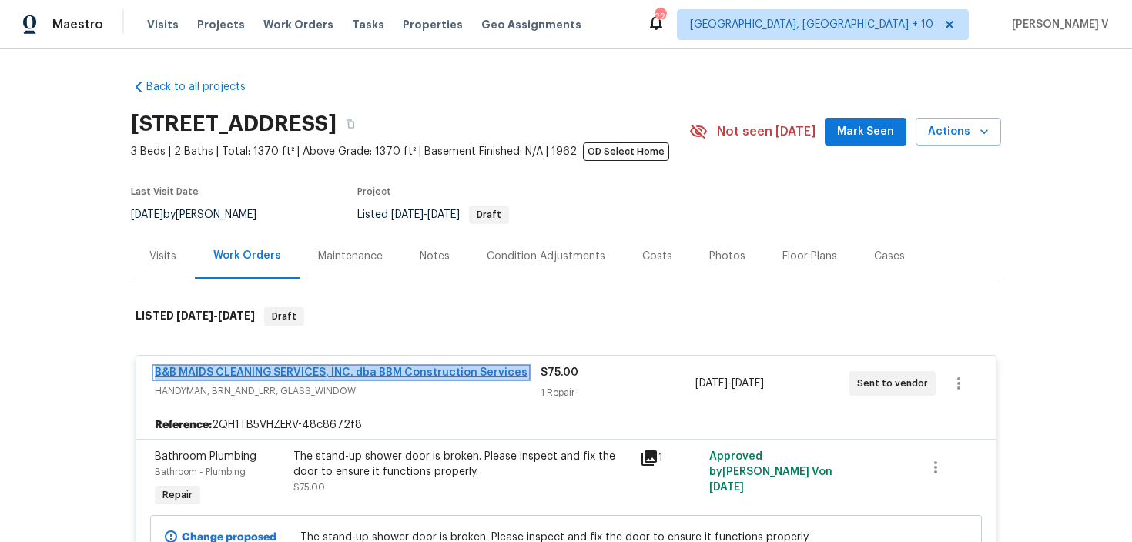
click at [505, 370] on link "B&B MAIDS CLEANING SERVICES, INC. dba BBM Construction Services" at bounding box center [341, 372] width 373 height 11
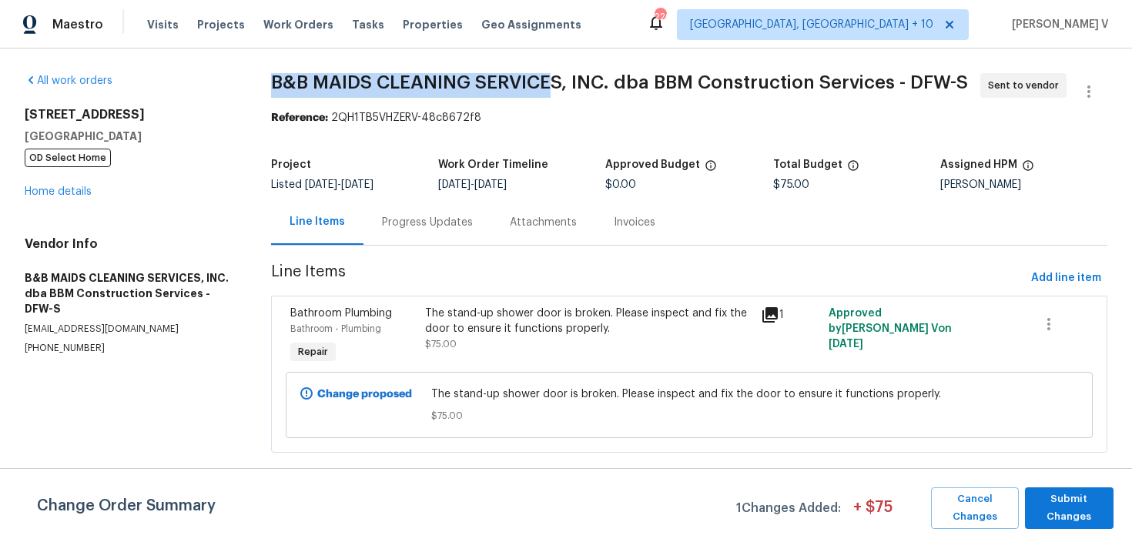
drag, startPoint x: 261, startPoint y: 77, endPoint x: 558, endPoint y: 80, distance: 297.2
click at [558, 80] on div "All work orders 8512 Charing Cross Ln Dallas, TX 75238 OD Select Home Home deta…" at bounding box center [566, 272] width 1132 height 447
copy span "B&B MAIDS CLEANING SERVICE"
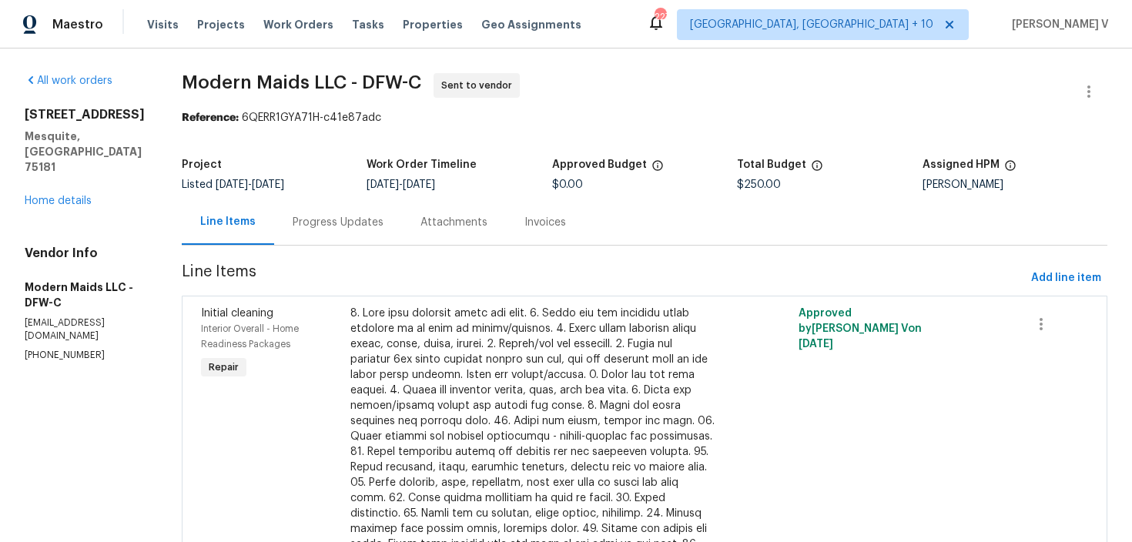
click at [352, 250] on section "Modern Maids LLC - DFW-C Sent to vendor Reference: 6QERR1GYA71H-c41e87adc Proje…" at bounding box center [644, 495] width 925 height 845
click at [376, 238] on div "Progress Updates" at bounding box center [338, 221] width 128 height 45
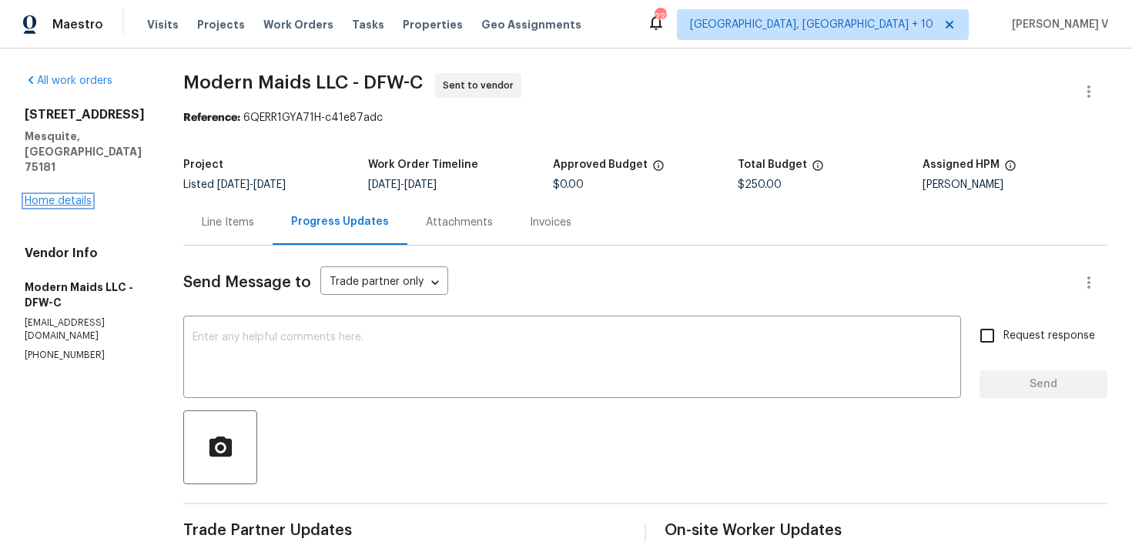
click at [69, 196] on link "Home details" at bounding box center [58, 201] width 67 height 11
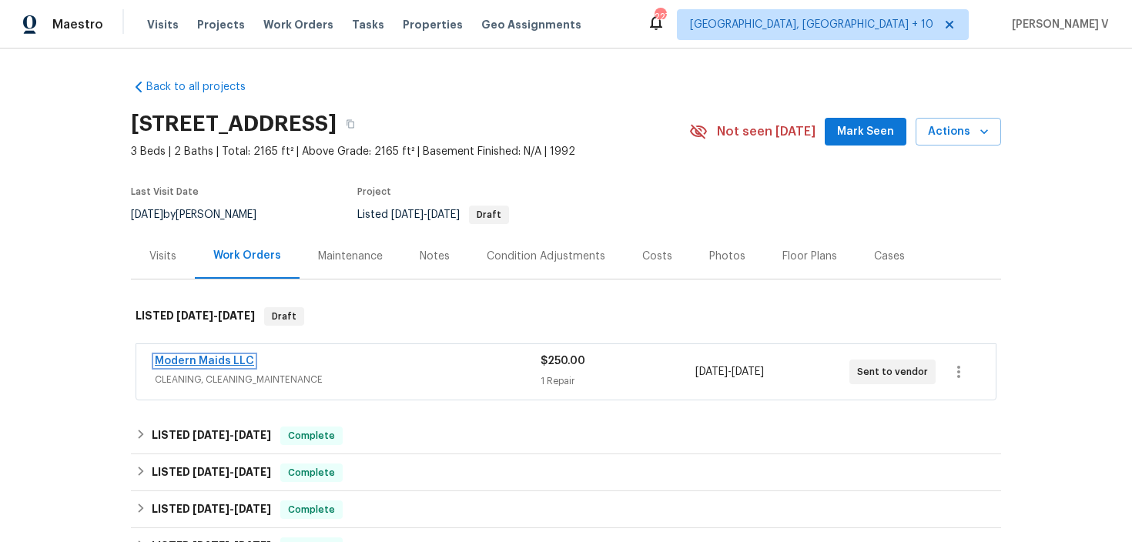
click at [214, 363] on link "Modern Maids LLC" at bounding box center [204, 361] width 99 height 11
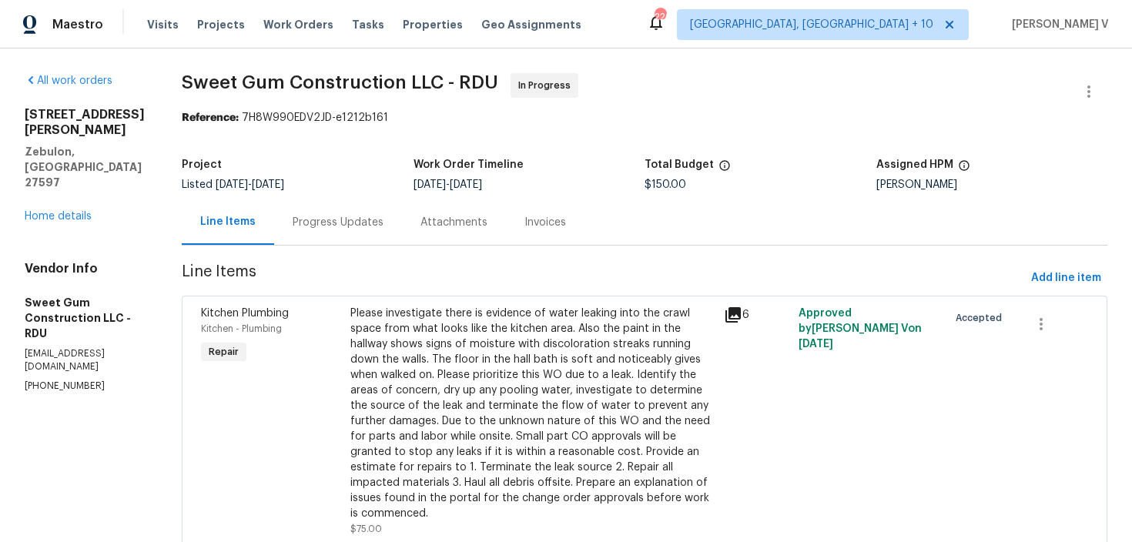
click at [383, 221] on div "Progress Updates" at bounding box center [338, 222] width 91 height 15
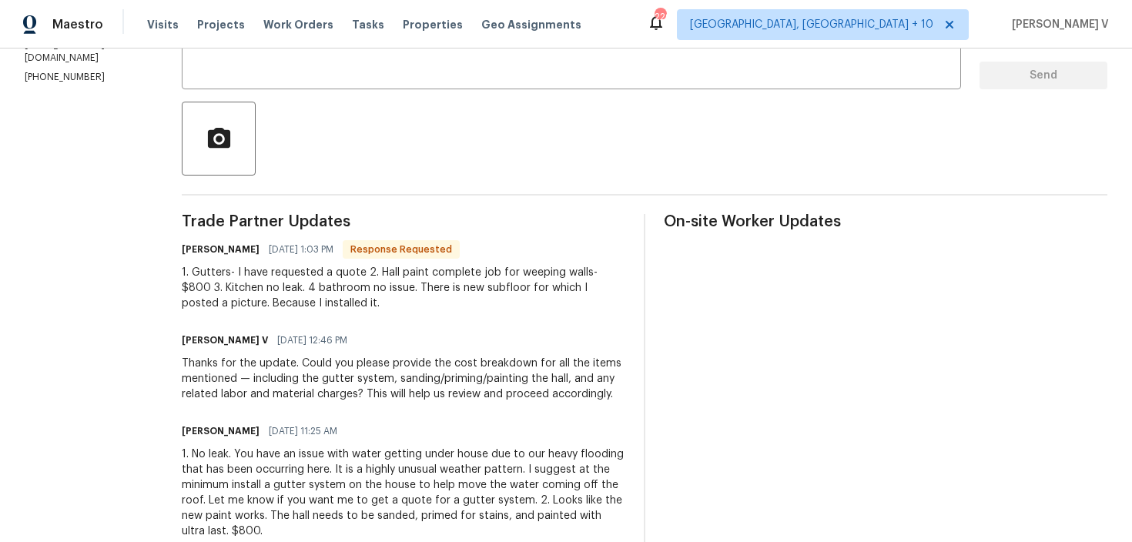
scroll to position [290, 0]
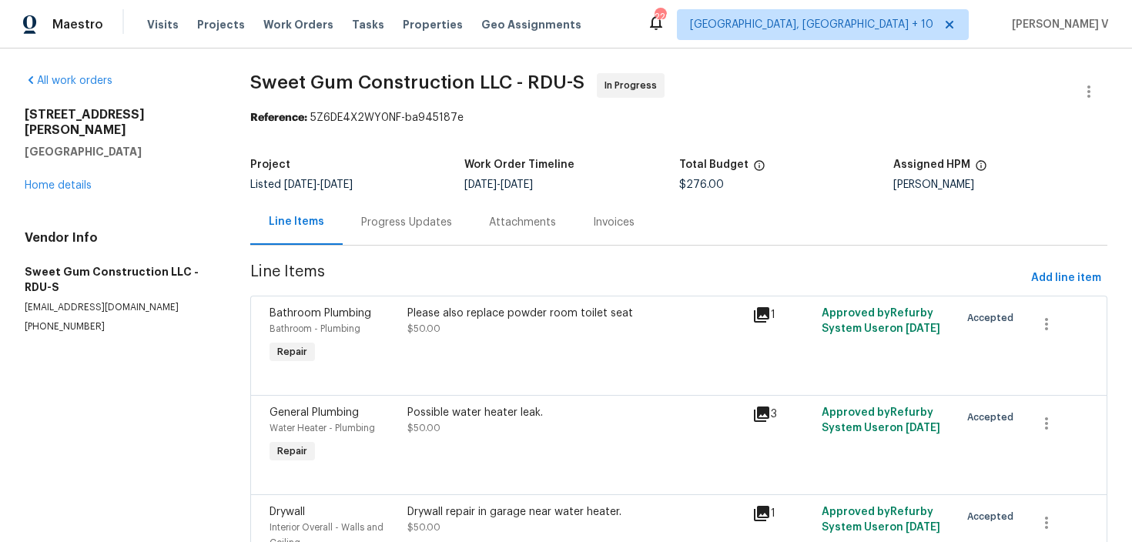
click at [412, 229] on div "Progress Updates" at bounding box center [406, 222] width 91 height 15
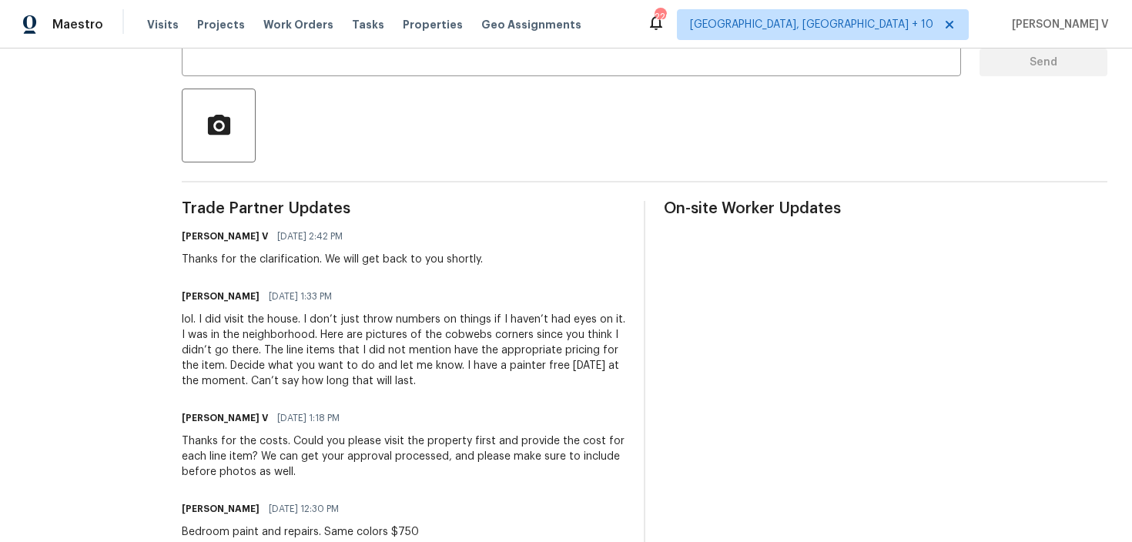
scroll to position [404, 0]
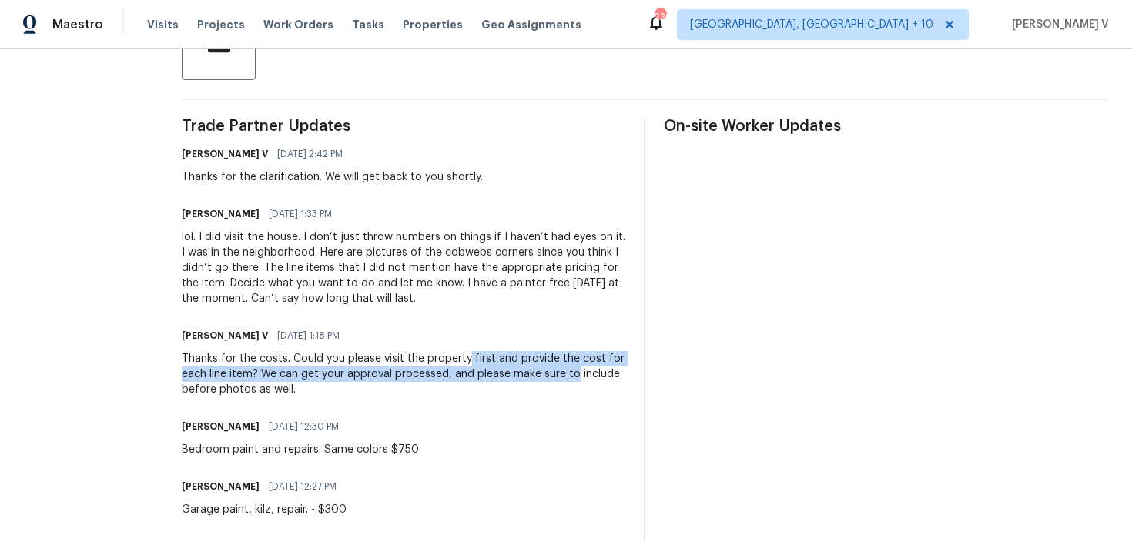
drag, startPoint x: 497, startPoint y: 360, endPoint x: 625, endPoint y: 366, distance: 128.7
click at [625, 367] on div "Thanks for the costs. Could you please visit the property first and provide the…" at bounding box center [403, 374] width 443 height 46
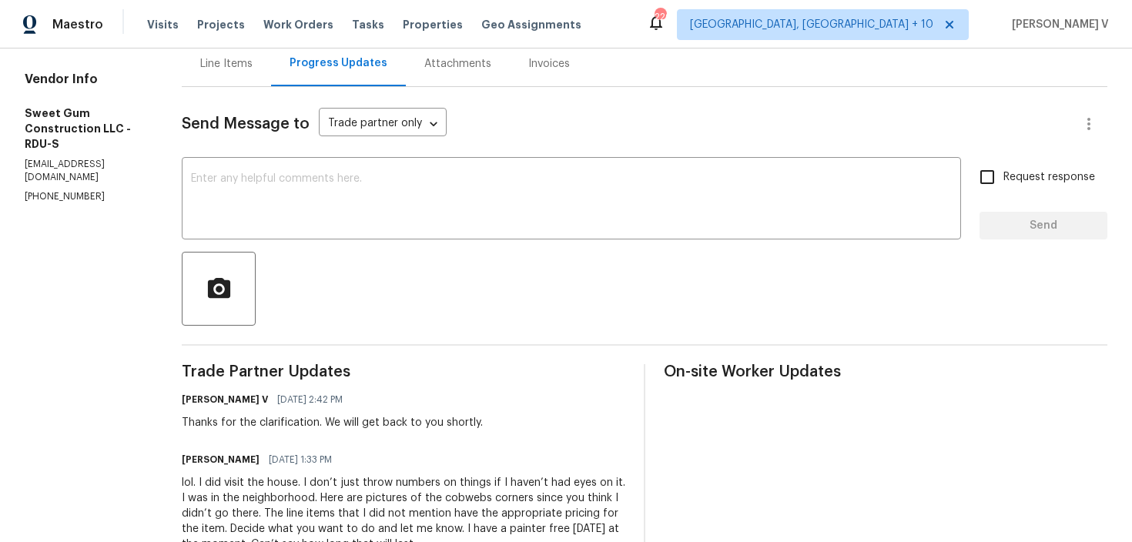
scroll to position [24, 0]
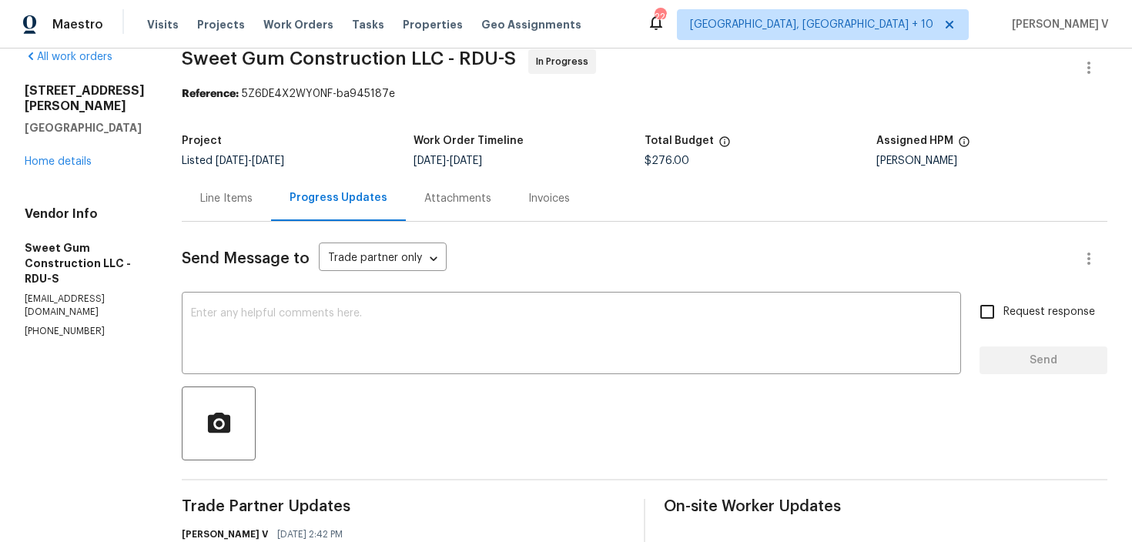
click at [253, 193] on div "Line Items" at bounding box center [226, 198] width 52 height 15
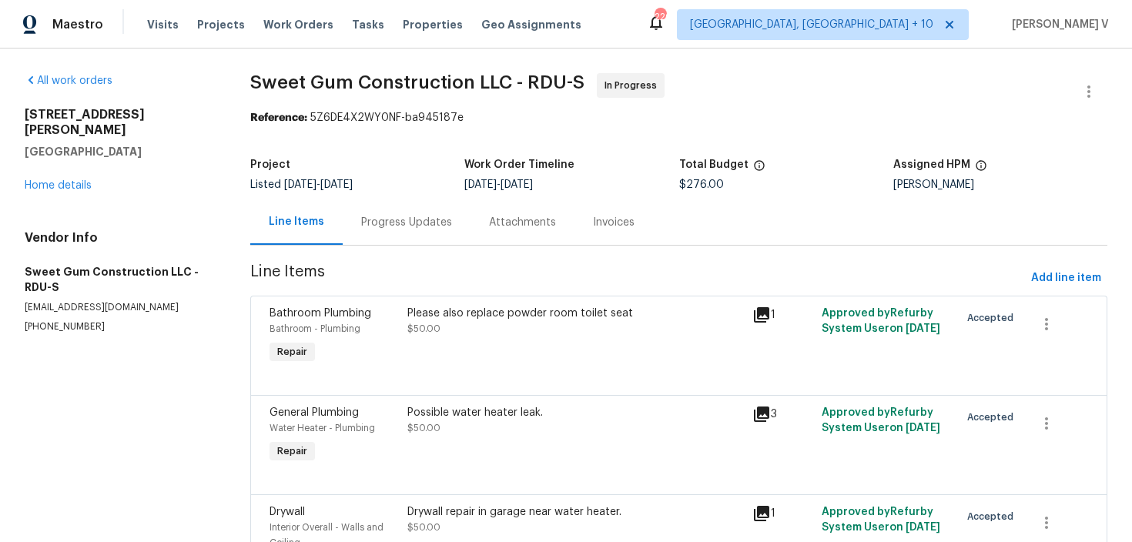
click at [381, 216] on div "Progress Updates" at bounding box center [406, 222] width 91 height 15
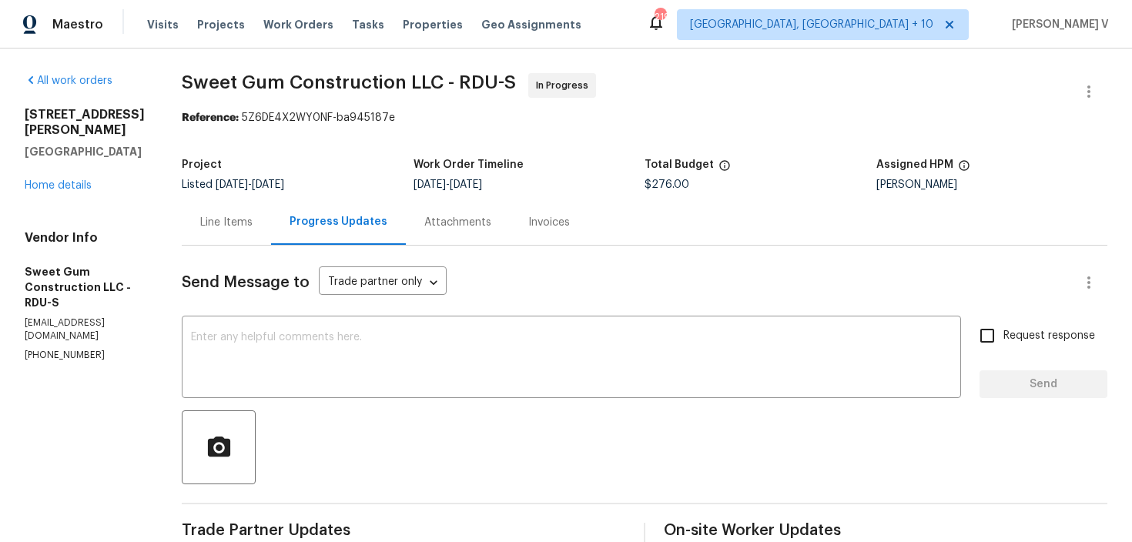
click at [257, 239] on div "Line Items" at bounding box center [226, 221] width 89 height 45
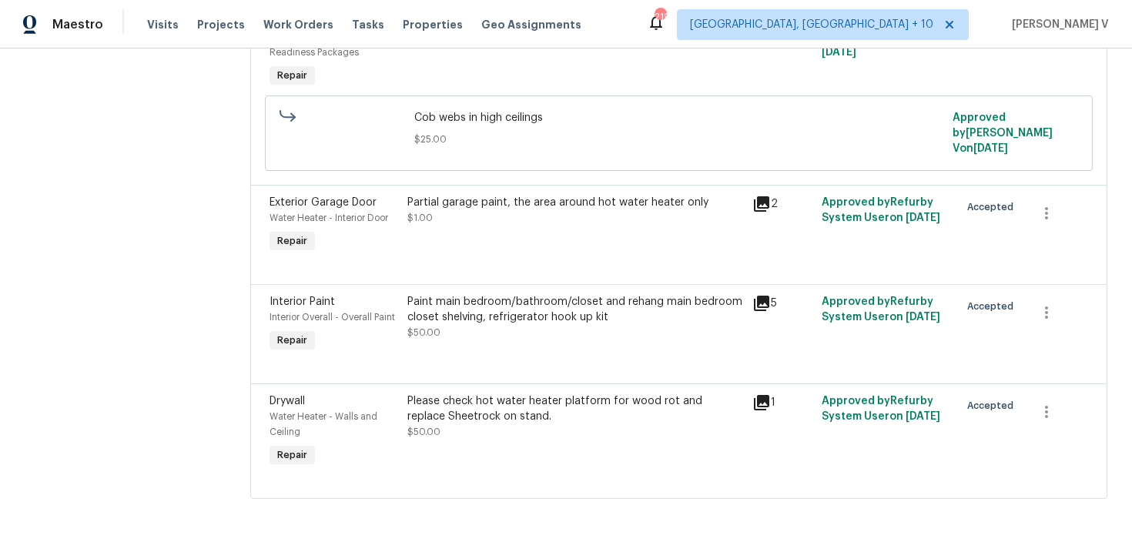
scroll to position [609, 0]
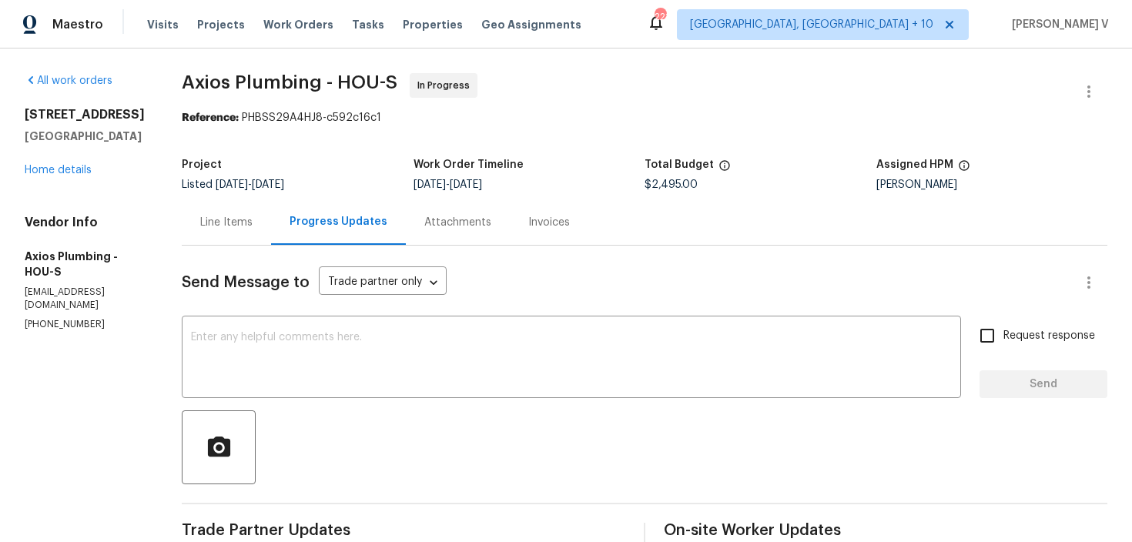
click at [232, 221] on div "Line Items" at bounding box center [226, 222] width 52 height 15
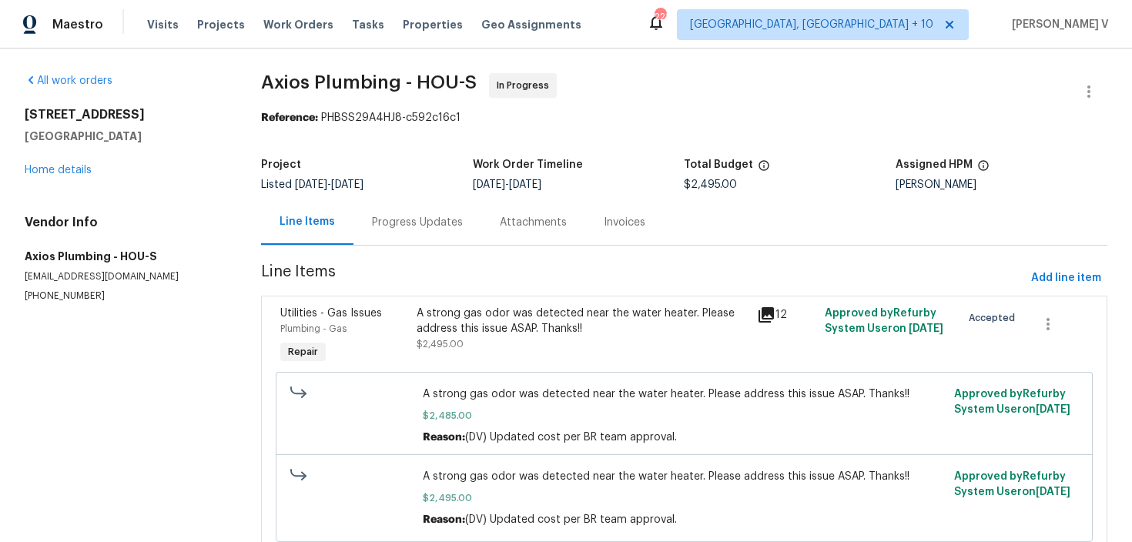
click at [396, 210] on div "Progress Updates" at bounding box center [417, 221] width 128 height 45
